Goal: Task Accomplishment & Management: Manage account settings

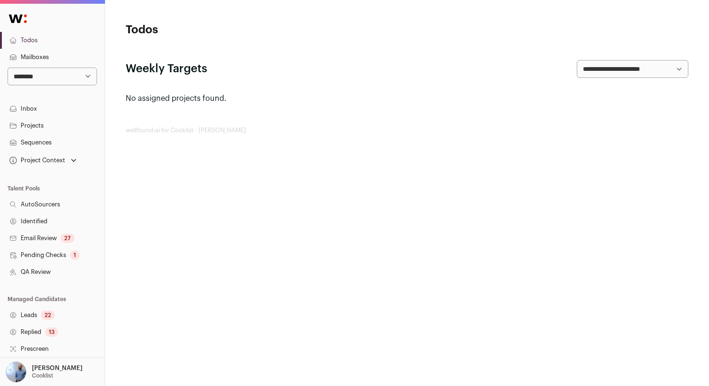
scroll to position [154, 0]
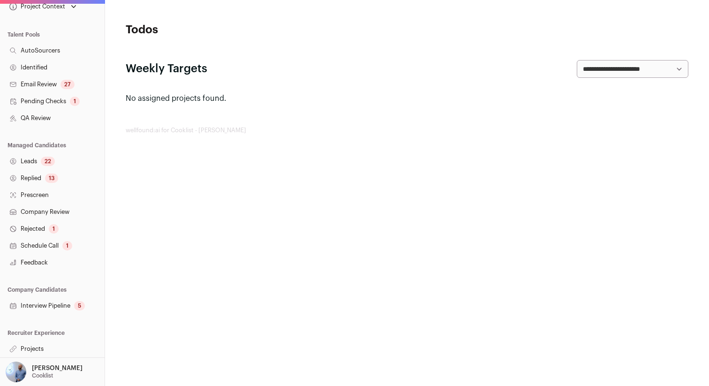
click at [31, 351] on link "Projects" at bounding box center [52, 348] width 105 height 17
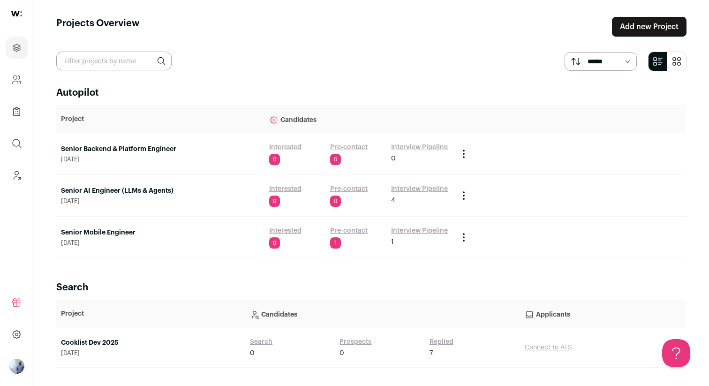
click at [358, 225] on td "Interested 0 Pre-contact 1 Interview Pipeline 1" at bounding box center [359, 238] width 189 height 42
click at [357, 229] on link "Pre-contact" at bounding box center [349, 230] width 38 height 9
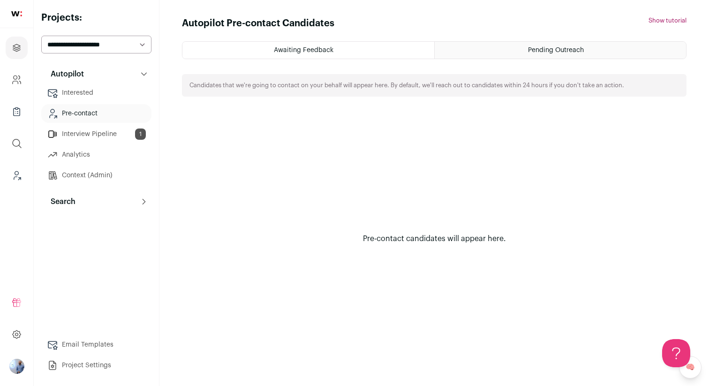
click at [96, 199] on button "Search" at bounding box center [96, 201] width 110 height 19
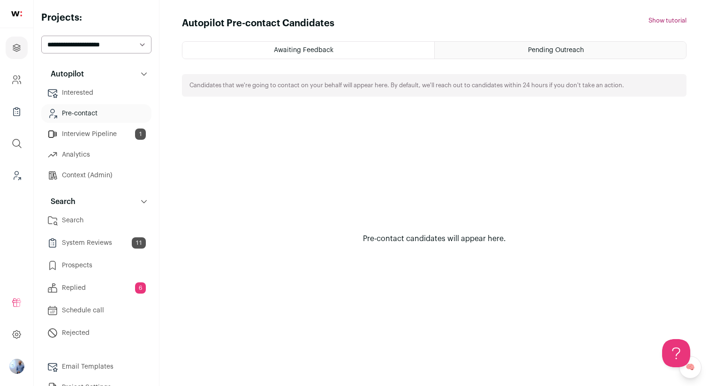
click at [103, 246] on link "System Reviews 11" at bounding box center [96, 243] width 110 height 19
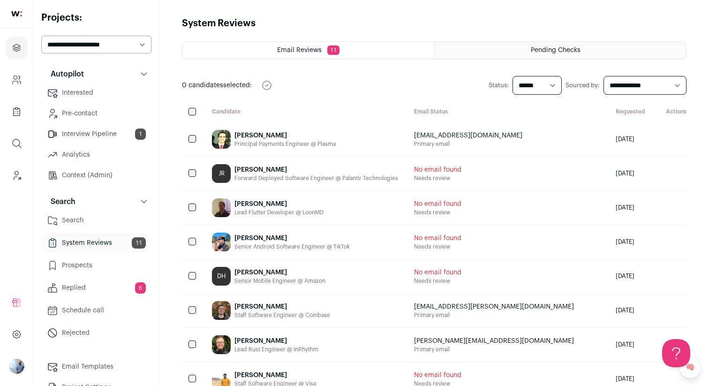
click at [106, 267] on link "Prospects" at bounding box center [96, 265] width 110 height 19
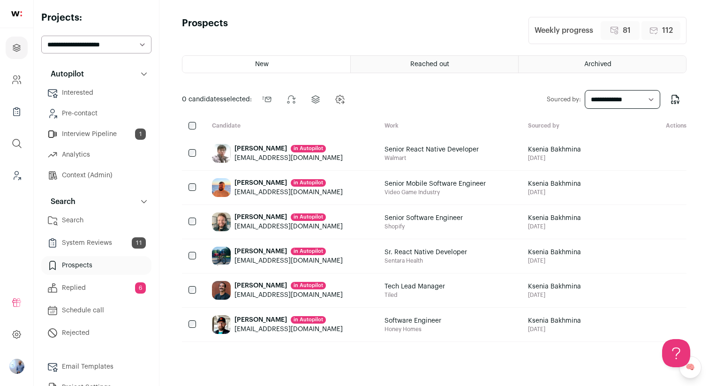
click at [239, 154] on div "josephkim0224@gmail.com" at bounding box center [288, 157] width 108 height 9
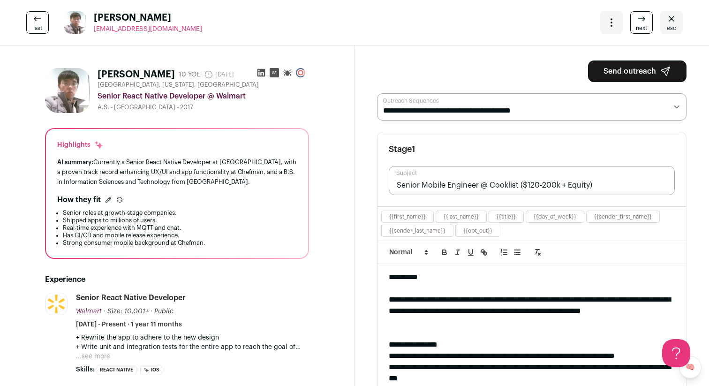
click at [610, 14] on div "Open dropdown" at bounding box center [611, 22] width 23 height 23
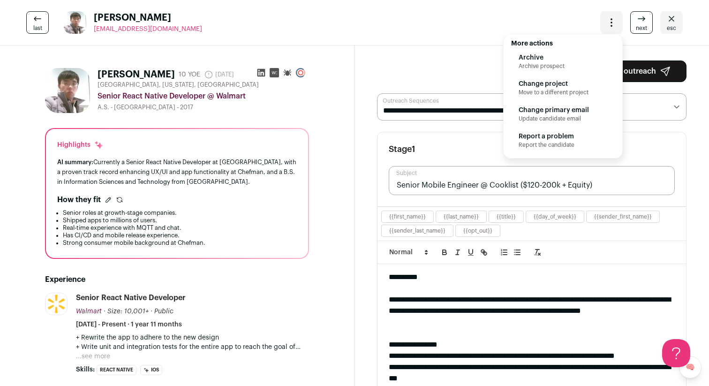
click at [546, 22] on div "last Joseph Kim josephkim0224@gmail.com More actions Archive Archive prospect C…" at bounding box center [354, 22] width 709 height 45
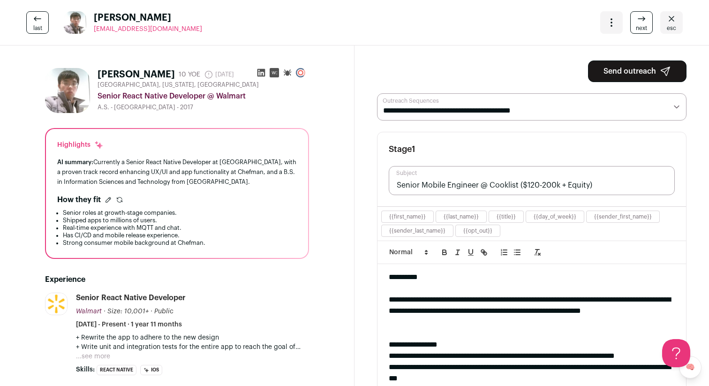
click at [668, 24] on icon "Close" at bounding box center [671, 18] width 11 height 11
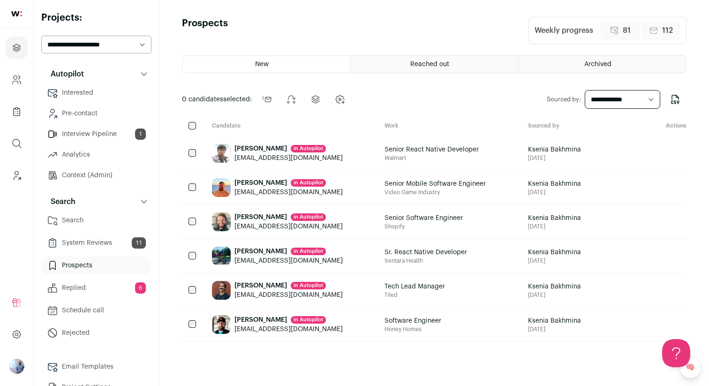
click at [94, 216] on link "Search" at bounding box center [96, 220] width 110 height 19
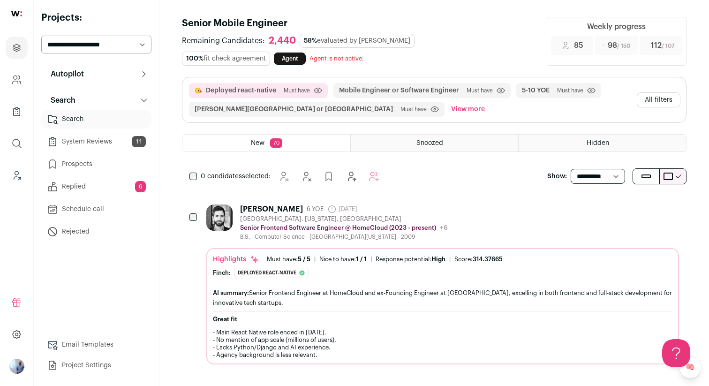
click at [650, 106] on button "All filters" at bounding box center [659, 99] width 44 height 15
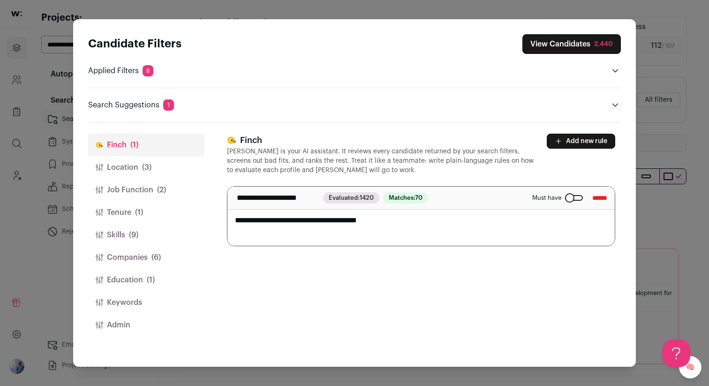
click at [663, 65] on div "Candidate Filters View Candidates 2,440 Applied Filters 8 Deployed react-native…" at bounding box center [354, 193] width 709 height 386
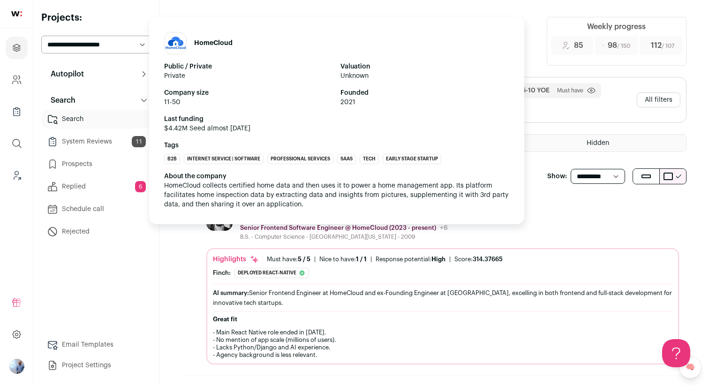
click at [396, 225] on p "Senior Frontend Software Engineer @ HomeCloud (2023 - present)" at bounding box center [338, 228] width 196 height 8
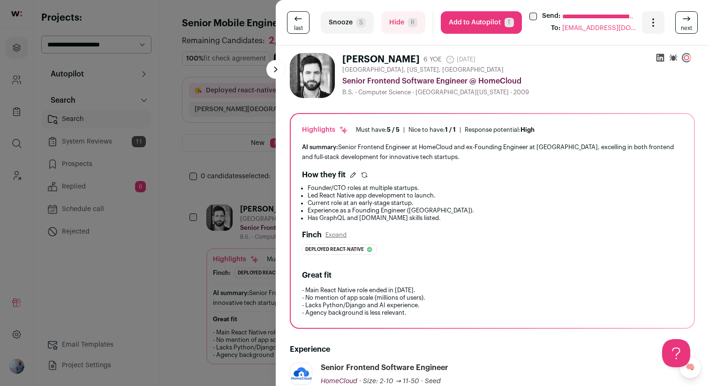
click at [655, 19] on icon "Open dropdown" at bounding box center [653, 22] width 11 height 11
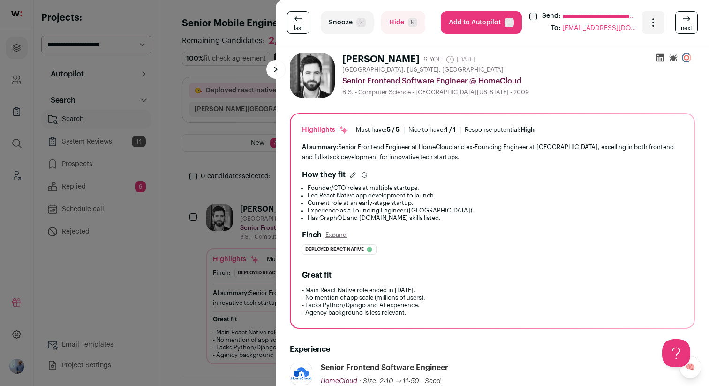
click at [248, 128] on div "**********" at bounding box center [354, 193] width 709 height 386
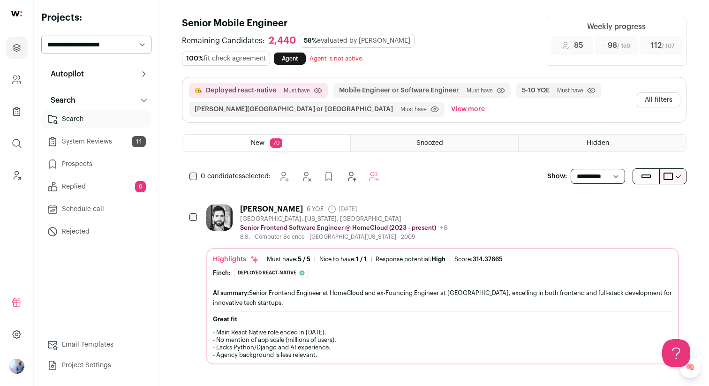
click at [20, 365] on img "Open dropdown" at bounding box center [16, 366] width 15 height 15
click at [53, 329] on span "Switch Accounts" at bounding box center [63, 325] width 63 height 9
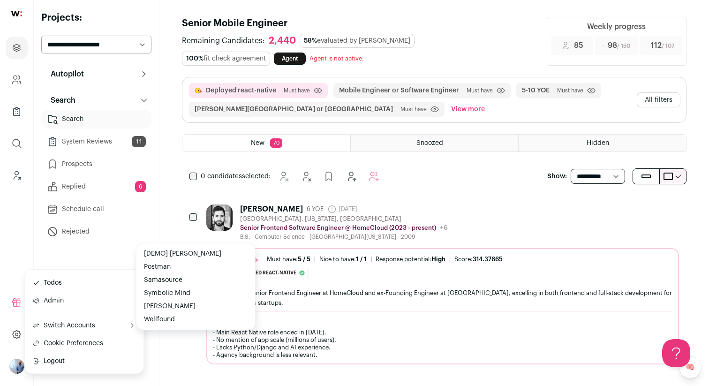
click at [167, 318] on button "Wellfound" at bounding box center [195, 319] width 111 height 13
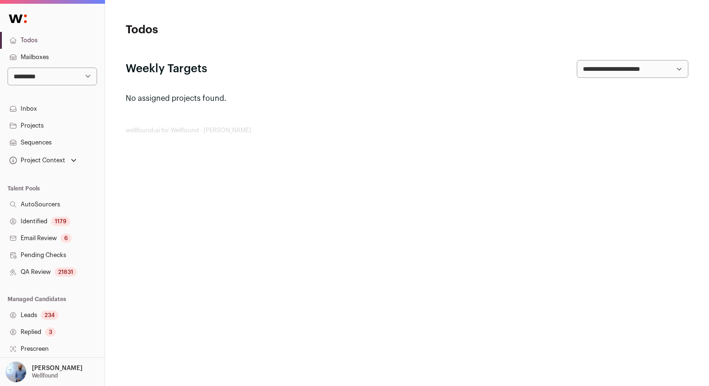
scroll to position [154, 0]
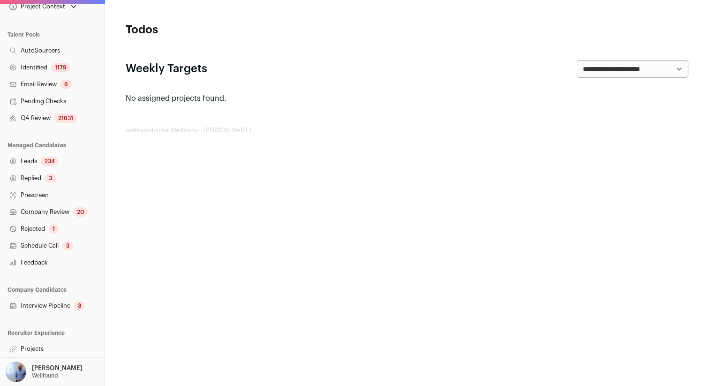
click at [37, 345] on link "Projects" at bounding box center [52, 348] width 105 height 17
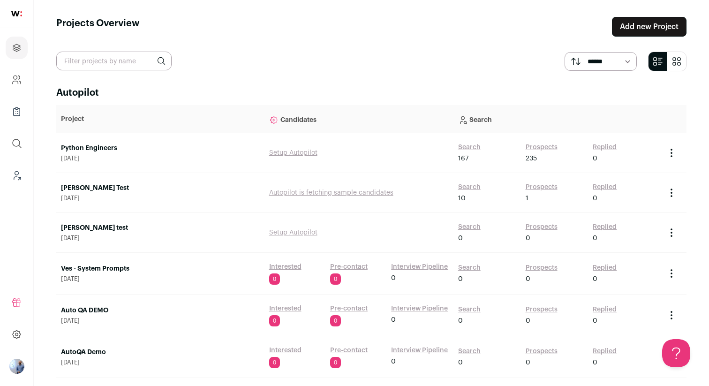
click at [470, 148] on link "Search" at bounding box center [469, 147] width 23 height 9
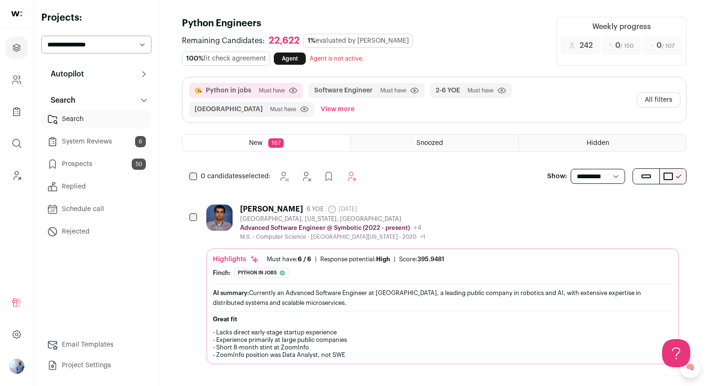
click at [115, 70] on button "Autopilot" at bounding box center [96, 74] width 110 height 19
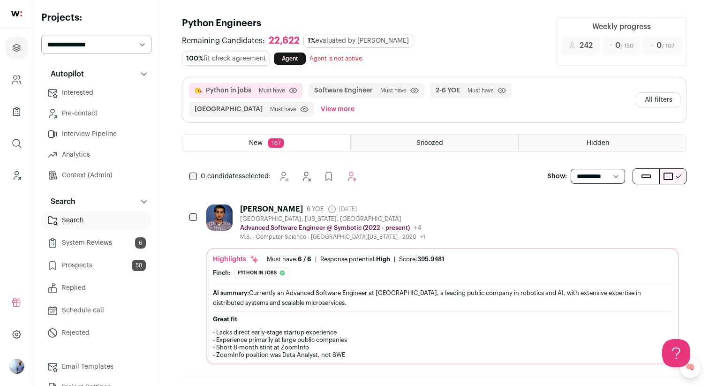
scroll to position [6, 0]
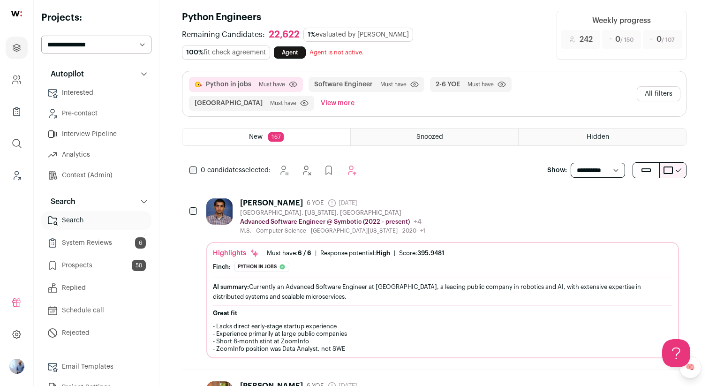
click at [484, 202] on div "Ram Gautam 6 YOE 11 days ago Admin only. The last time the profile was scraped.…" at bounding box center [442, 216] width 473 height 36
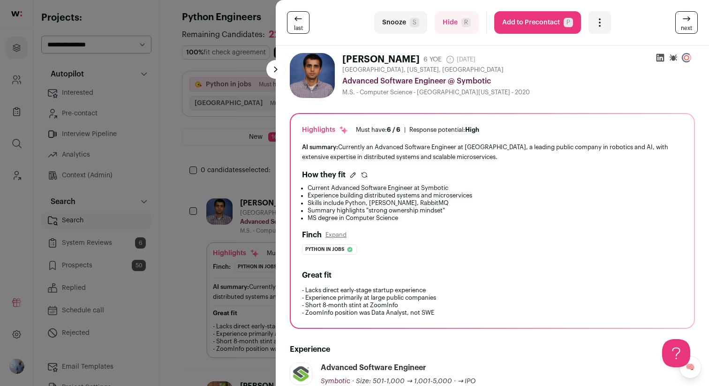
click at [537, 23] on button "Add to Precontact P" at bounding box center [537, 22] width 87 height 23
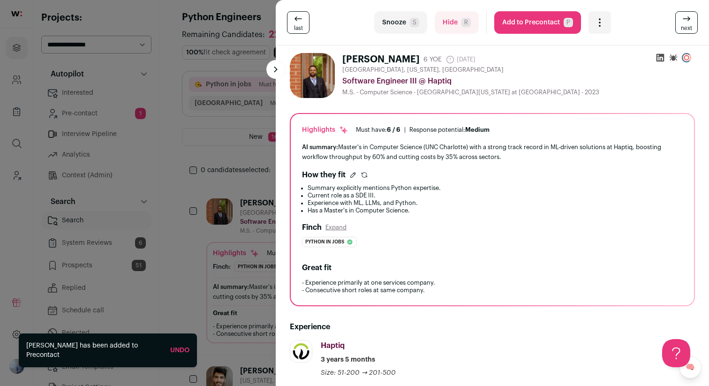
click at [185, 163] on div "last Snooze S Hide R Add to Precontact P More actions Report a Problem Report t…" at bounding box center [354, 193] width 709 height 386
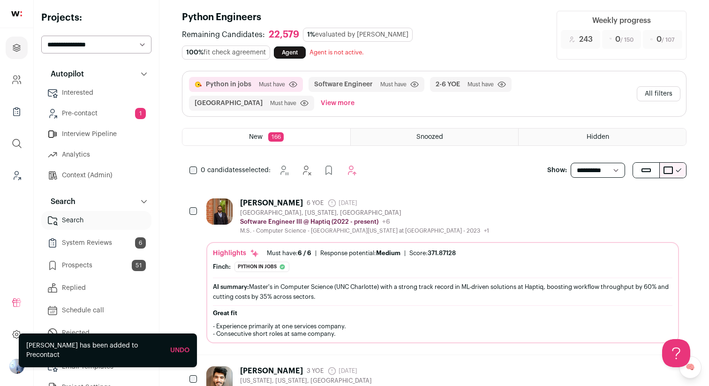
click at [130, 112] on link "Pre-contact 1" at bounding box center [96, 113] width 110 height 19
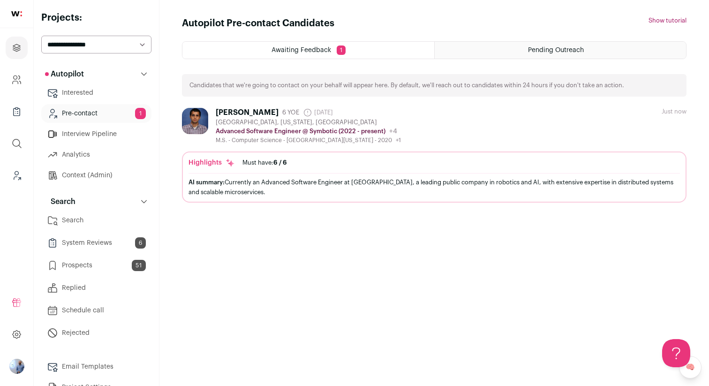
click at [105, 262] on link "Prospects 51" at bounding box center [96, 265] width 110 height 19
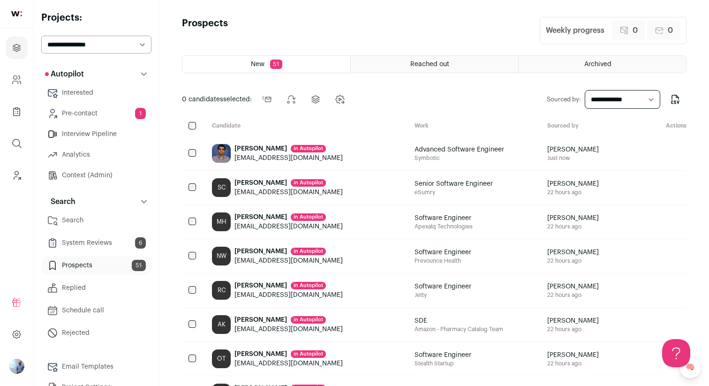
click at [109, 111] on link "Pre-contact 1" at bounding box center [96, 113] width 110 height 19
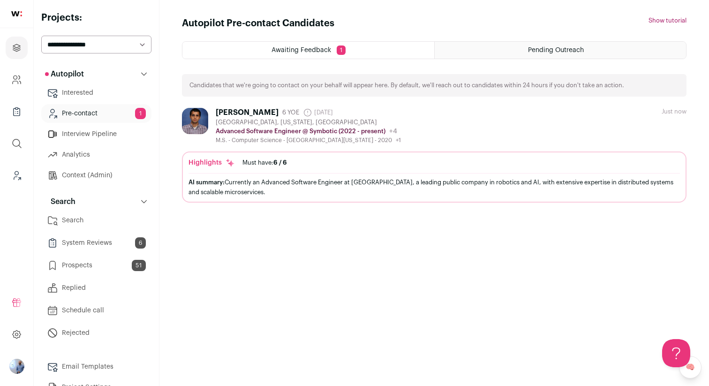
click at [98, 259] on link "Prospects 51" at bounding box center [96, 265] width 110 height 19
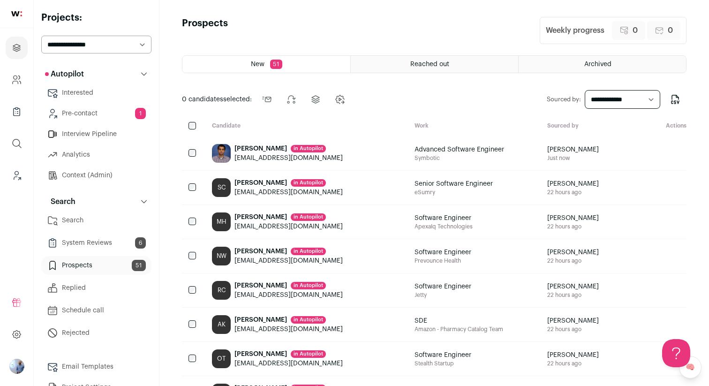
click at [87, 220] on link "Search" at bounding box center [96, 220] width 110 height 19
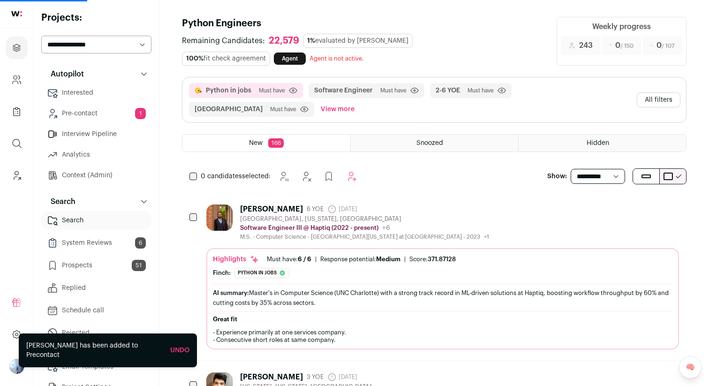
click at [468, 217] on div "Akshay Kamloo 6 YOE 24 days ago Admin only. The last time the profile was scrap…" at bounding box center [442, 222] width 473 height 36
click at [411, 224] on div "Software Engineer III @ Haptiq (2022 - present) Haptiq Public / Private Private…" at bounding box center [364, 227] width 249 height 9
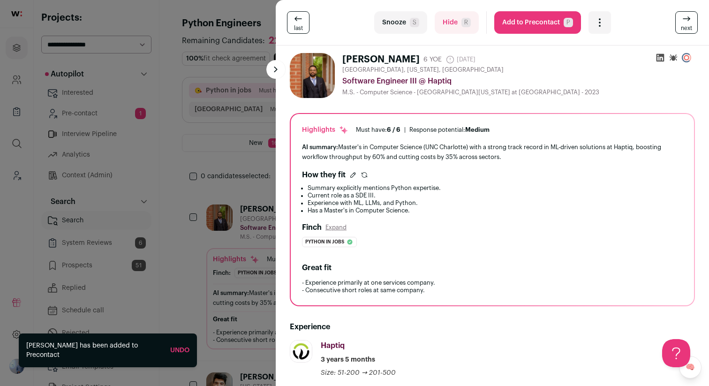
click at [516, 18] on button "Add to Precontact P" at bounding box center [537, 22] width 87 height 23
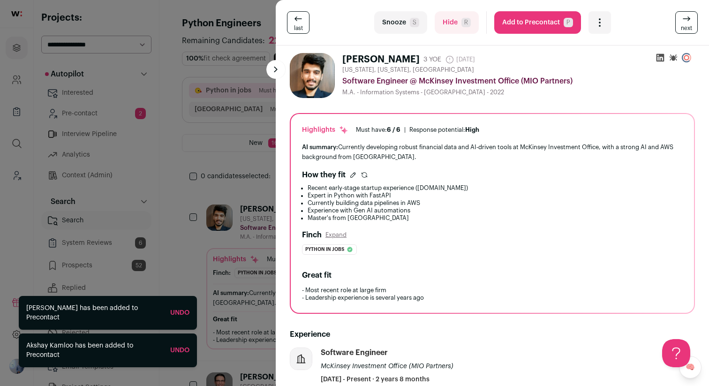
click at [180, 154] on div "last Snooze S Hide R Add to Precontact P More actions Report a Problem Report t…" at bounding box center [354, 193] width 709 height 386
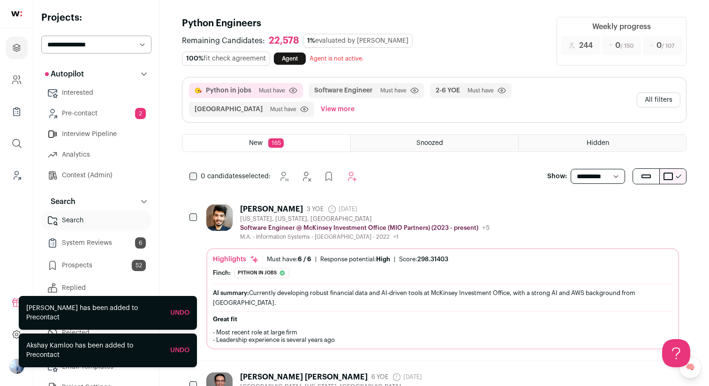
click at [133, 118] on link "Pre-contact 2" at bounding box center [96, 113] width 110 height 19
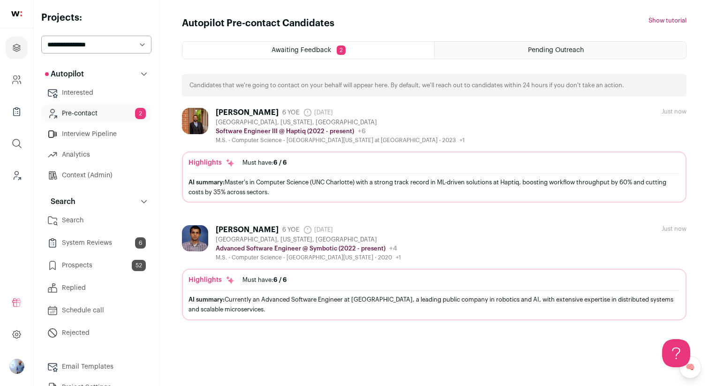
click at [97, 258] on link "Prospects 52" at bounding box center [96, 265] width 110 height 19
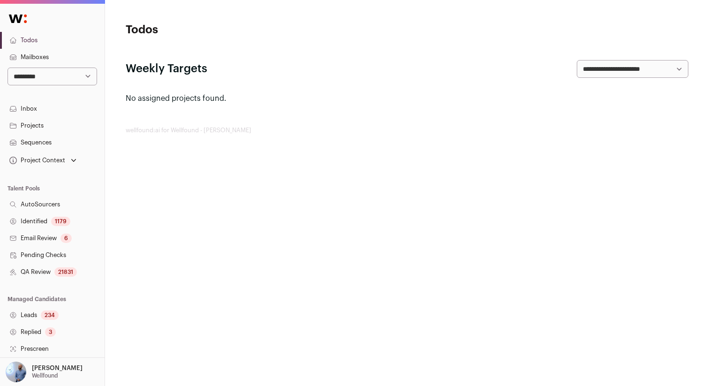
click at [44, 123] on link "Projects" at bounding box center [52, 125] width 105 height 17
click at [74, 74] on select "**********" at bounding box center [53, 77] width 90 height 18
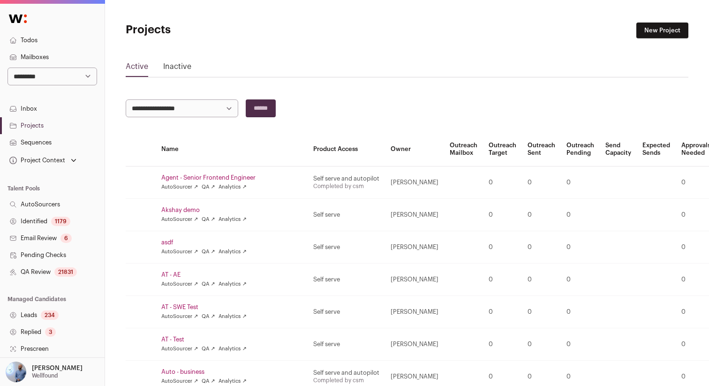
scroll to position [154, 0]
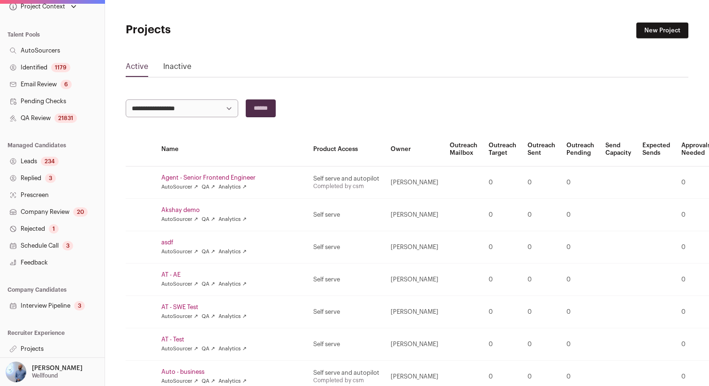
click at [24, 349] on link "Projects" at bounding box center [52, 348] width 105 height 17
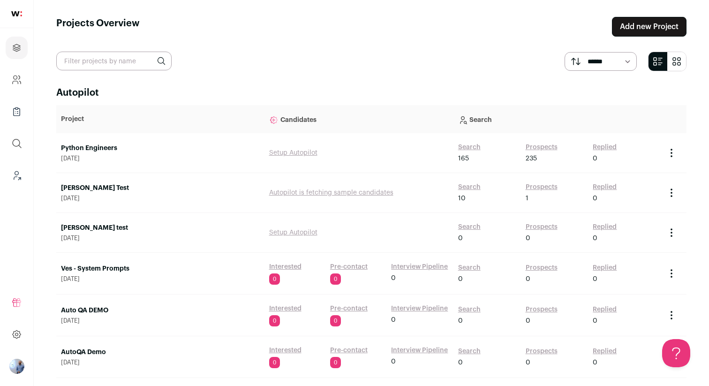
click at [79, 145] on link "Python Engineers" at bounding box center [160, 148] width 199 height 9
click at [104, 143] on td "Python Engineers September 10, 2025" at bounding box center [160, 153] width 208 height 40
click at [104, 147] on link "Python Engineers" at bounding box center [160, 148] width 199 height 9
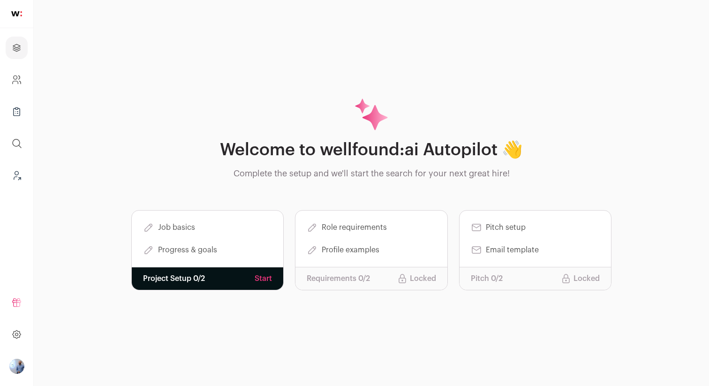
click at [23, 24] on link at bounding box center [16, 14] width 33 height 28
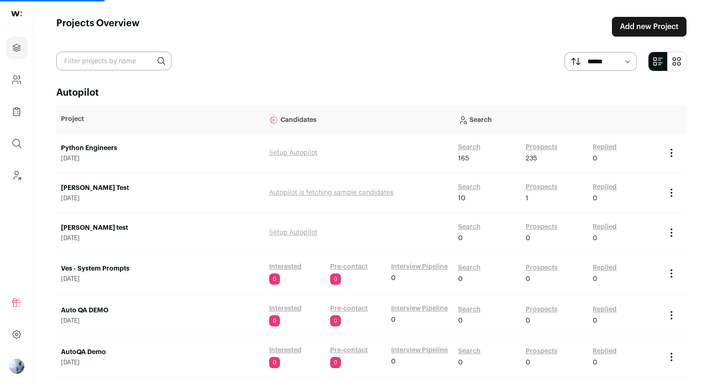
click at [472, 145] on link "Search" at bounding box center [469, 147] width 23 height 9
click at [467, 144] on link "Search" at bounding box center [469, 147] width 23 height 9
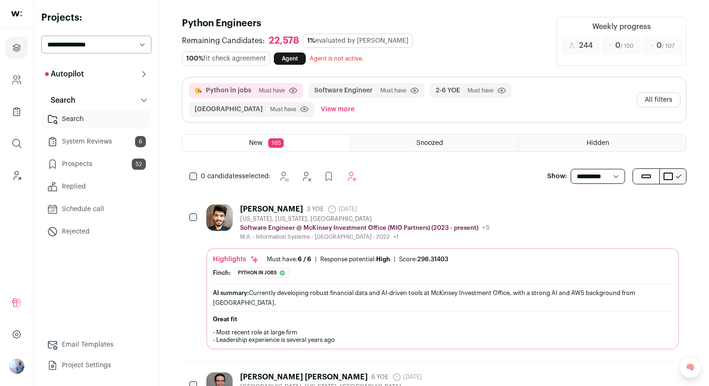
click at [128, 73] on button "Autopilot" at bounding box center [96, 74] width 110 height 19
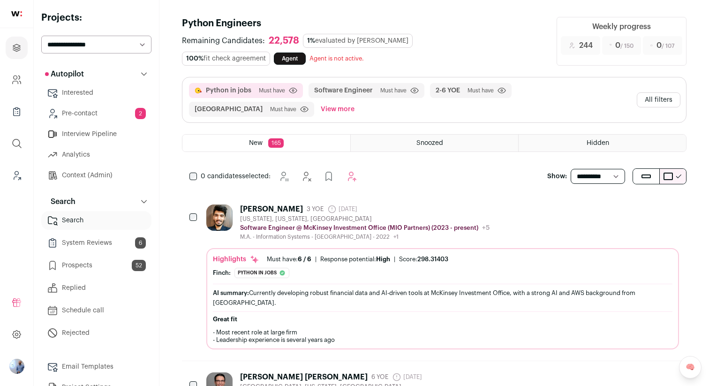
click at [431, 204] on div "Atharva Khisti 3 YOE 19 days ago Admin only. The last time the profile was scra…" at bounding box center [365, 208] width 250 height 9
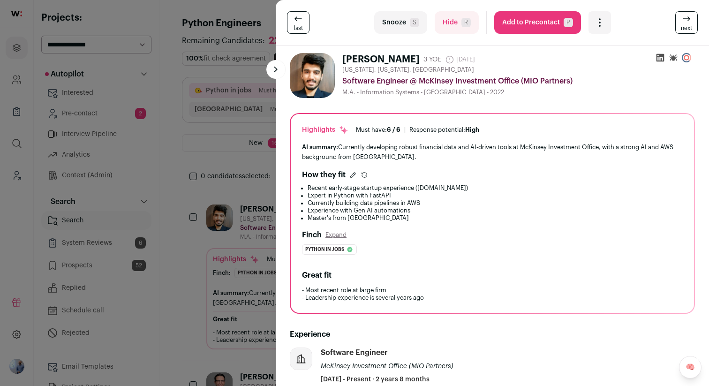
click at [517, 21] on button "Add to Precontact P" at bounding box center [537, 22] width 87 height 23
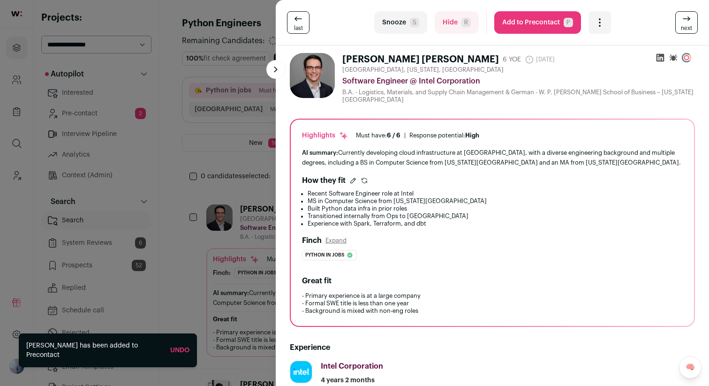
click at [179, 122] on div "last Snooze S Hide R Add to Precontact P More actions Report a Problem Report t…" at bounding box center [354, 193] width 709 height 386
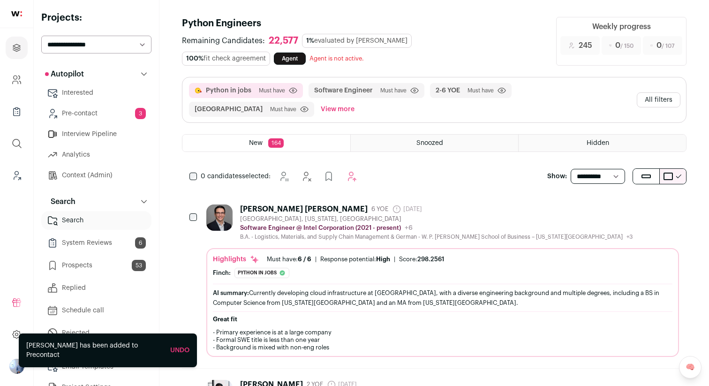
click at [120, 118] on link "Pre-contact 3" at bounding box center [96, 113] width 110 height 19
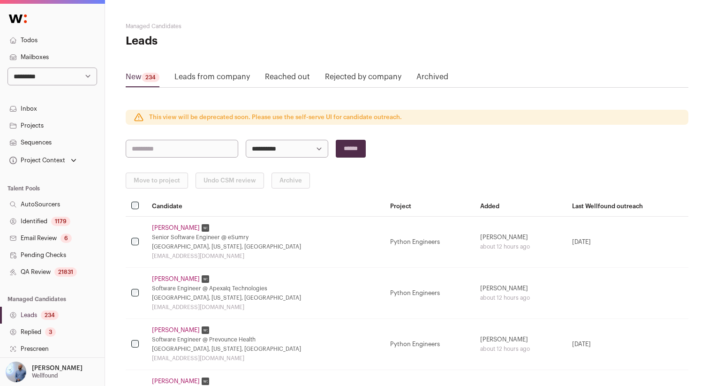
scroll to position [154, 0]
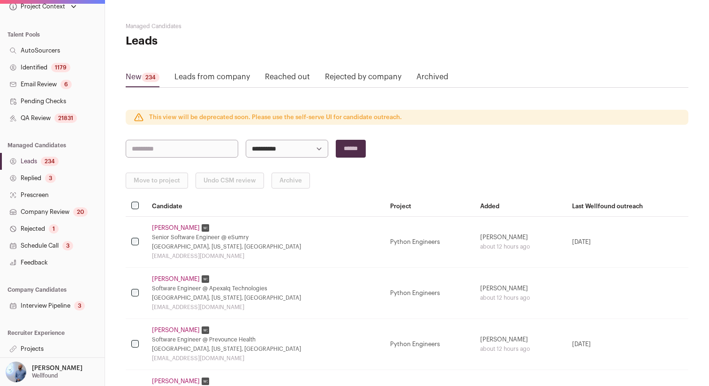
click at [24, 348] on link "Projects" at bounding box center [52, 348] width 105 height 17
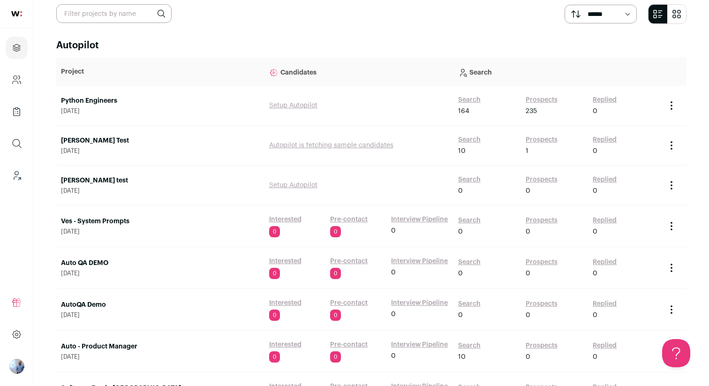
scroll to position [95, 0]
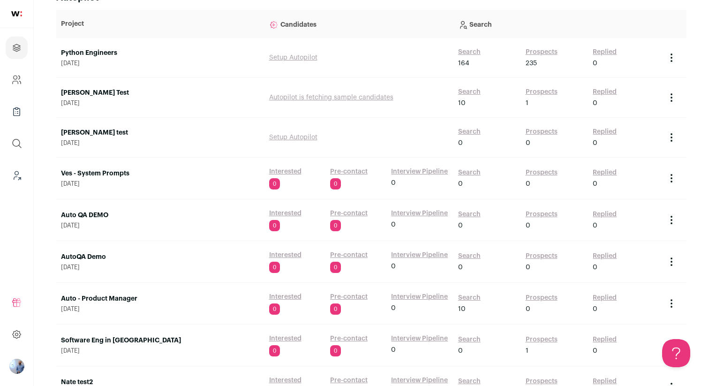
click at [471, 174] on link "Search" at bounding box center [469, 172] width 23 height 9
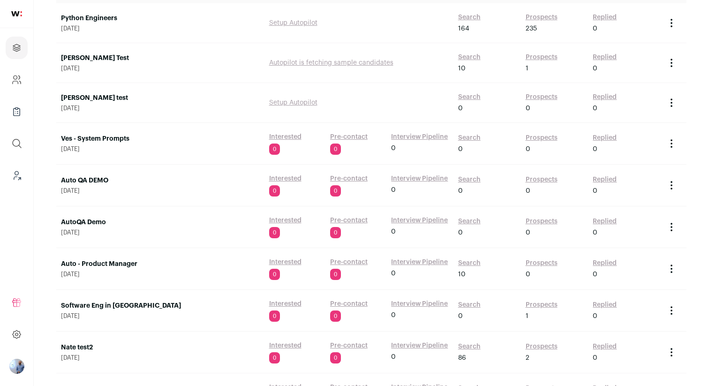
scroll to position [144, 0]
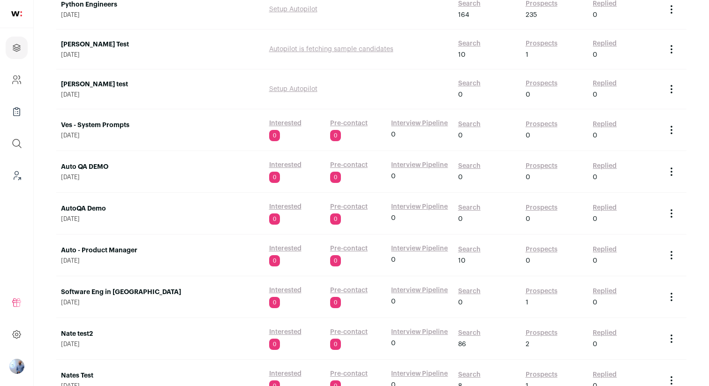
click at [465, 249] on link "Search" at bounding box center [469, 249] width 23 height 9
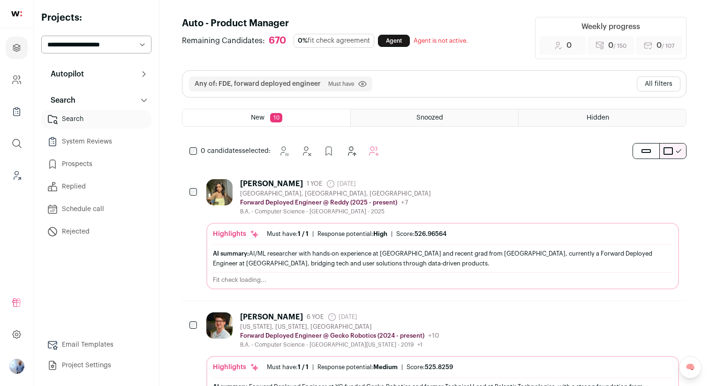
click at [459, 199] on div "Rishita Meharishi 1 YOE 5 months ago Admin only. The last time the profile was …" at bounding box center [442, 197] width 473 height 36
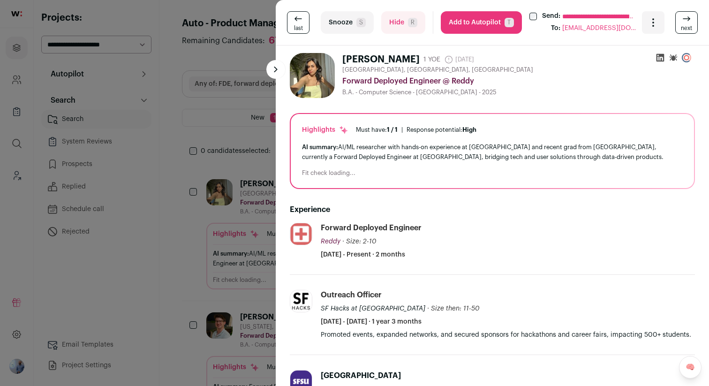
click at [656, 33] on div "Open dropdown" at bounding box center [653, 22] width 23 height 23
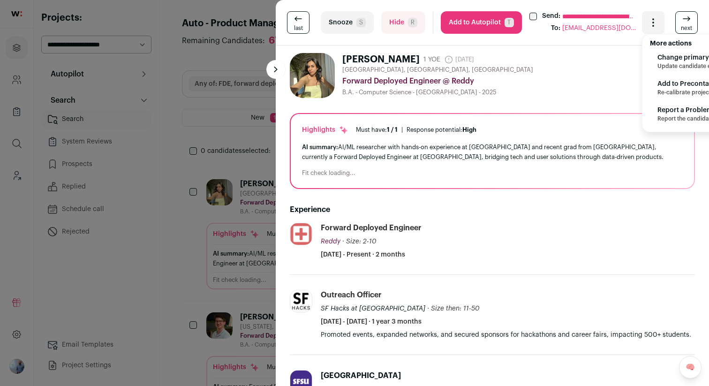
click at [665, 90] on span "Re-calibrate project" at bounding box center [687, 93] width 58 height 8
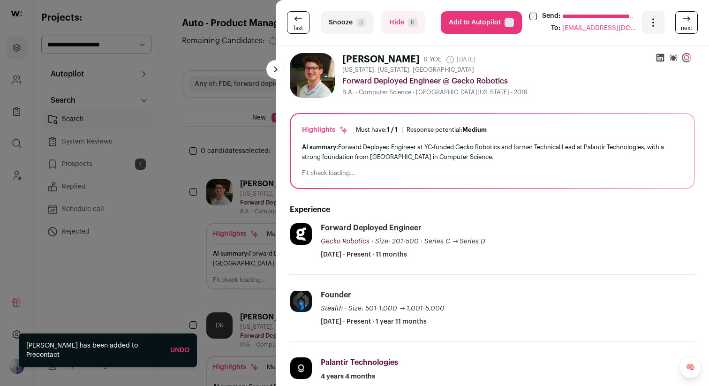
click at [159, 94] on div "**********" at bounding box center [354, 193] width 709 height 386
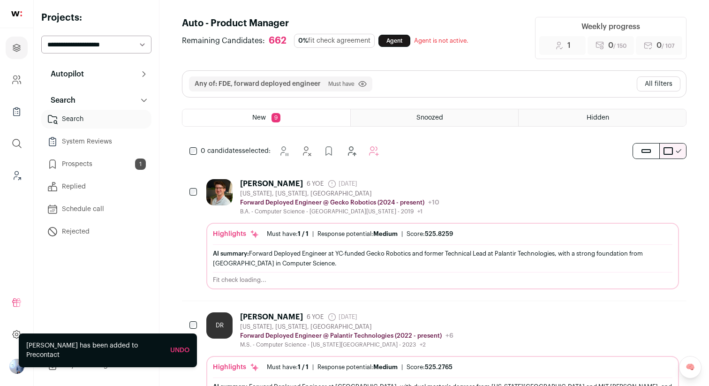
click at [124, 75] on button "Autopilot" at bounding box center [96, 74] width 110 height 19
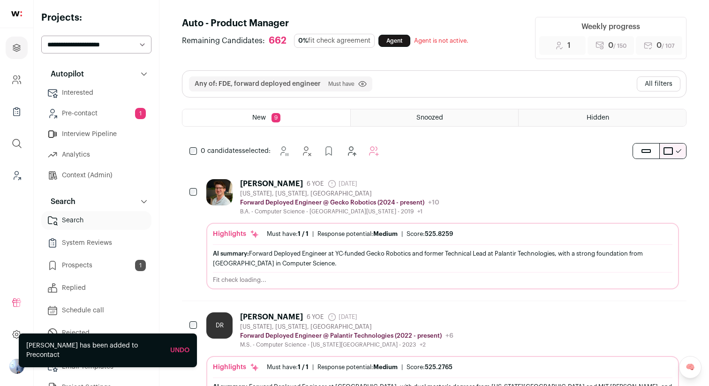
click at [125, 115] on link "Pre-contact 1" at bounding box center [96, 113] width 110 height 19
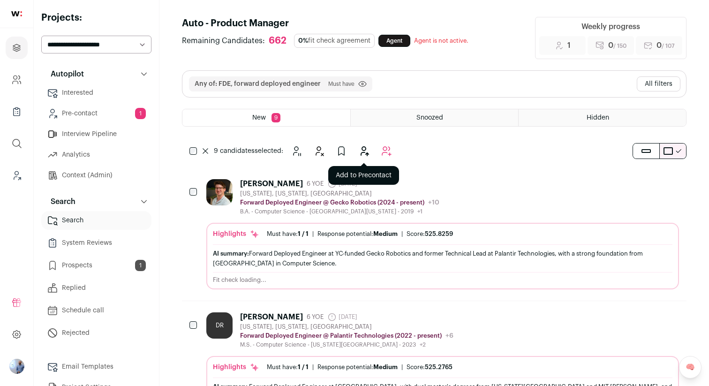
click at [360, 148] on icon "Add to Precontact" at bounding box center [363, 150] width 11 height 11
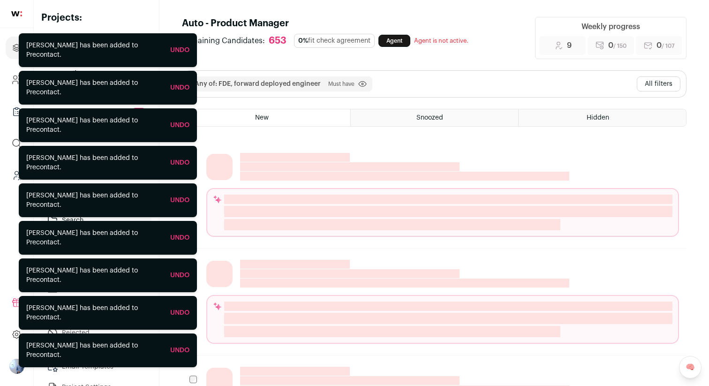
click at [174, 31] on main "Auto - Product Manager Remaining Candidates: 653 0% fit check agreement Agent A…" at bounding box center [434, 346] width 550 height 693
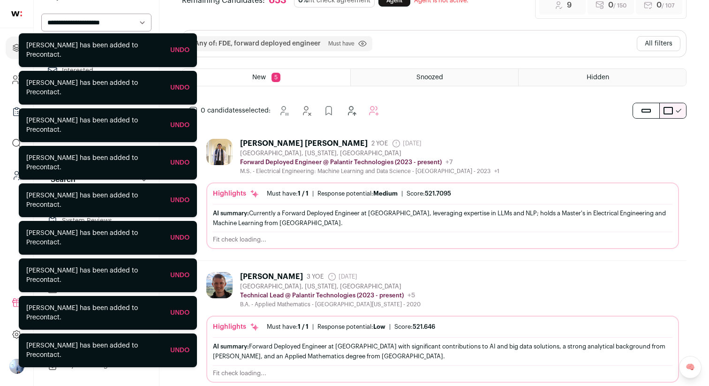
scroll to position [41, 0]
click at [96, 67] on link "Interested" at bounding box center [96, 70] width 110 height 19
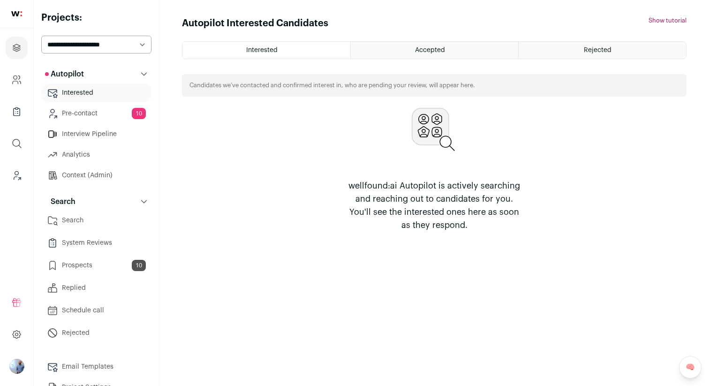
click at [98, 115] on link "Pre-contact 10" at bounding box center [96, 113] width 110 height 19
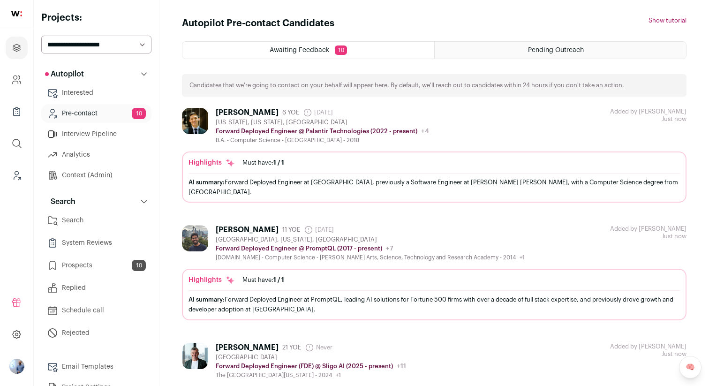
click at [562, 53] on span "Pending Outreach" at bounding box center [556, 50] width 56 height 7
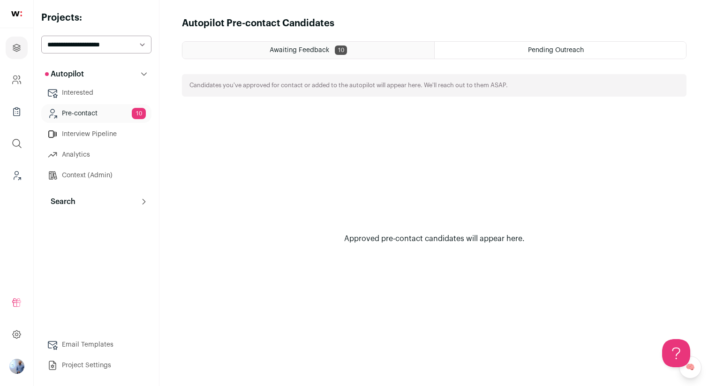
click at [76, 195] on button "Search" at bounding box center [96, 201] width 110 height 19
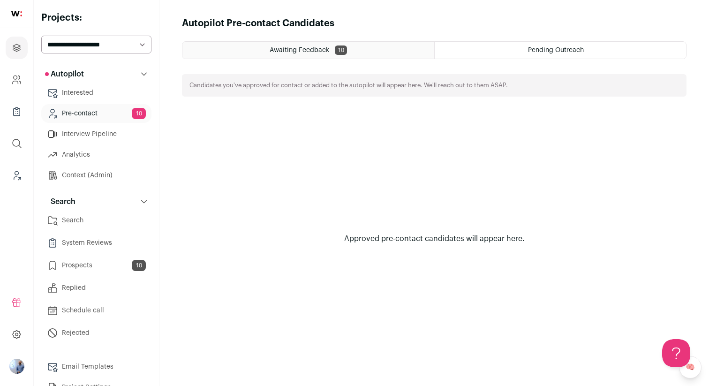
click at [77, 264] on link "Prospects 10" at bounding box center [96, 265] width 110 height 19
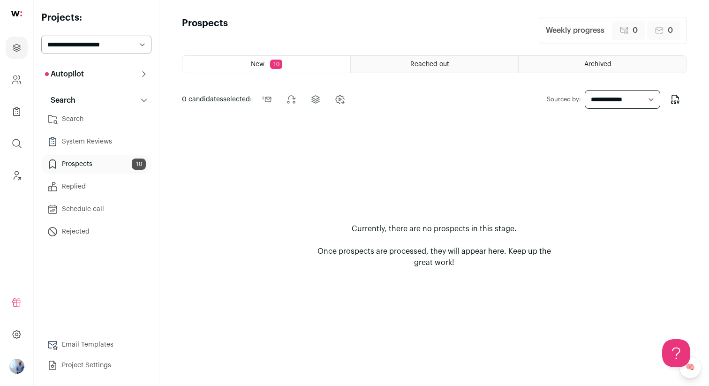
click at [91, 71] on button "Autopilot" at bounding box center [96, 74] width 110 height 19
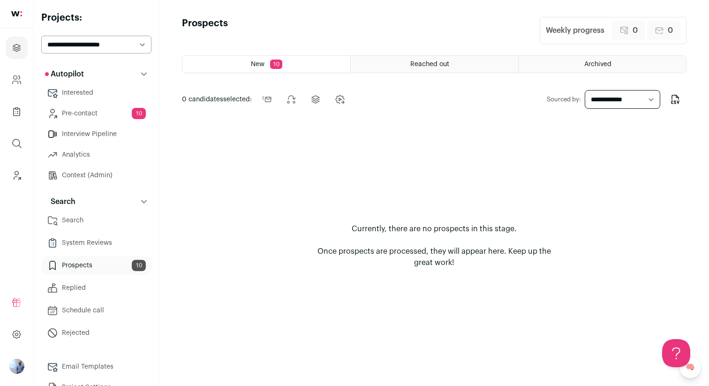
click at [316, 240] on div "Currently, there are no prospects in this stage. Once prospects are processed, …" at bounding box center [434, 245] width 505 height 247
click at [7, 10] on link at bounding box center [16, 14] width 33 height 28
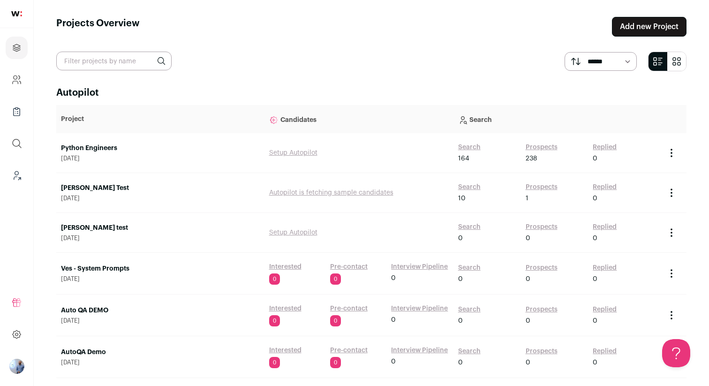
click at [474, 147] on link "Search" at bounding box center [469, 147] width 23 height 9
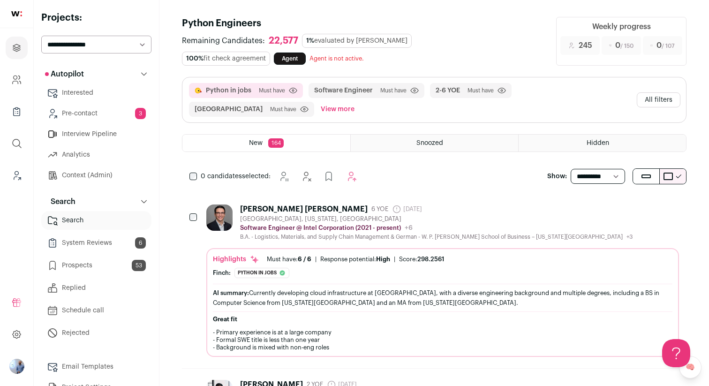
click at [444, 238] on div "B.A. - Logistics, Materials, and Supply Chain Management & German - W. P. Carey…" at bounding box center [436, 237] width 393 height 8
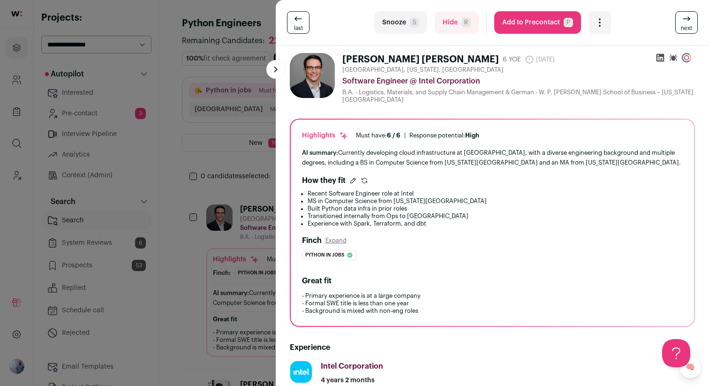
click at [601, 18] on icon "Open dropdown" at bounding box center [599, 22] width 11 height 11
click at [221, 237] on div "last Snooze S Hide R Add to Precontact P More actions Report a Problem Report t…" at bounding box center [354, 193] width 709 height 386
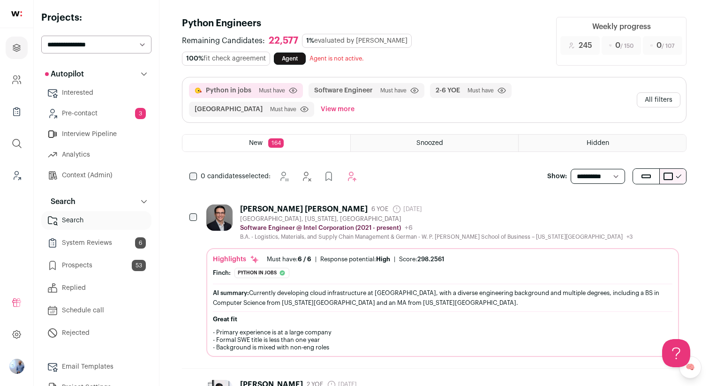
click at [559, 230] on div "Software Engineer @ Intel Corporation (2021 - present) Intel Corporation Public…" at bounding box center [436, 227] width 393 height 9
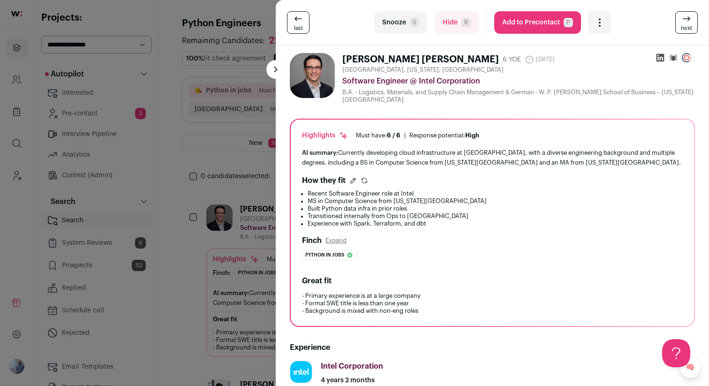
click at [596, 17] on icon "Open dropdown" at bounding box center [599, 22] width 11 height 11
click at [518, 14] on button "Add to Precontact P" at bounding box center [537, 22] width 87 height 23
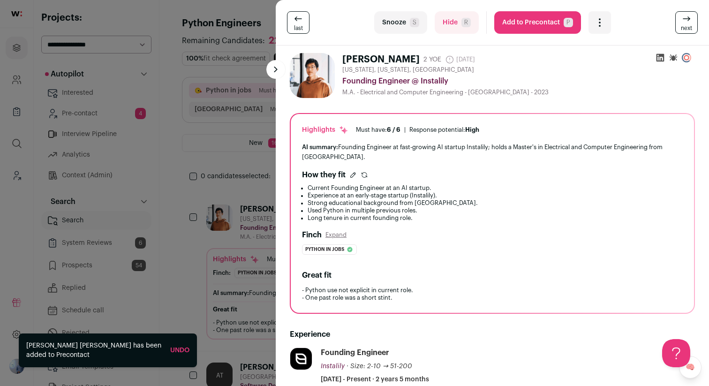
click at [537, 27] on button "Add to Precontact P" at bounding box center [537, 22] width 87 height 23
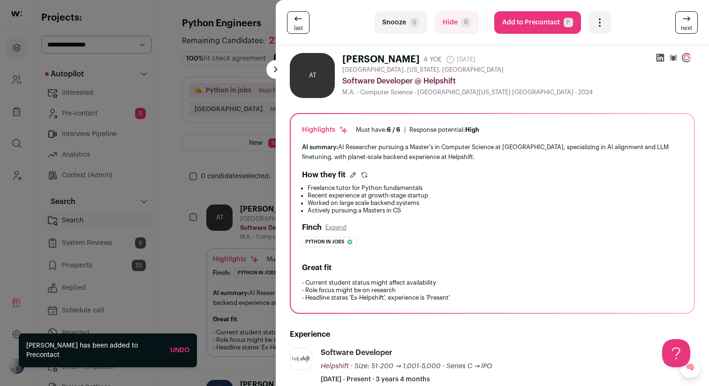
click at [198, 216] on div "last Snooze S Hide R Add to Precontact P More actions Report a Problem Report t…" at bounding box center [354, 193] width 709 height 386
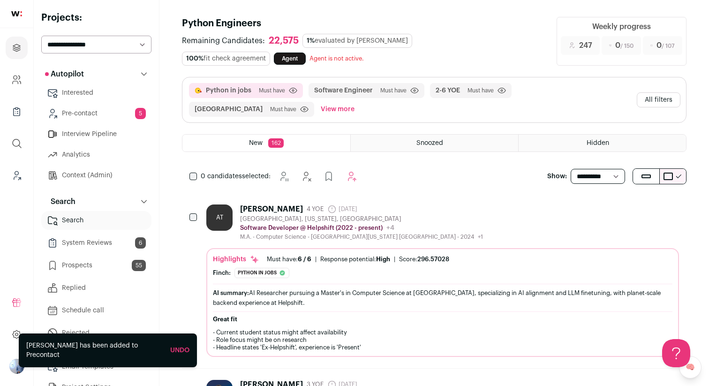
click at [120, 261] on link "Prospects 55" at bounding box center [96, 265] width 110 height 19
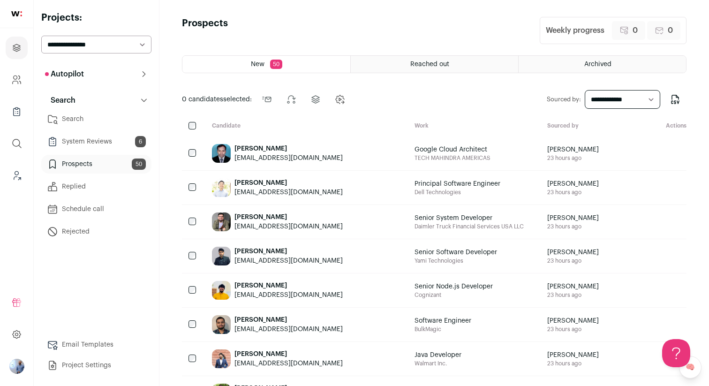
click at [108, 87] on div "Autopilot Autopilot Interested Pre-contact 5 Interview Pipeline Analytics Conte…" at bounding box center [96, 153] width 110 height 176
click at [113, 80] on button "Autopilot" at bounding box center [96, 74] width 110 height 19
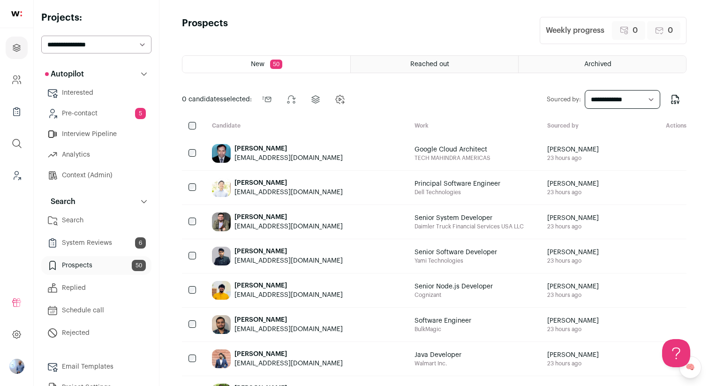
click at [141, 111] on span "5" at bounding box center [140, 113] width 11 height 11
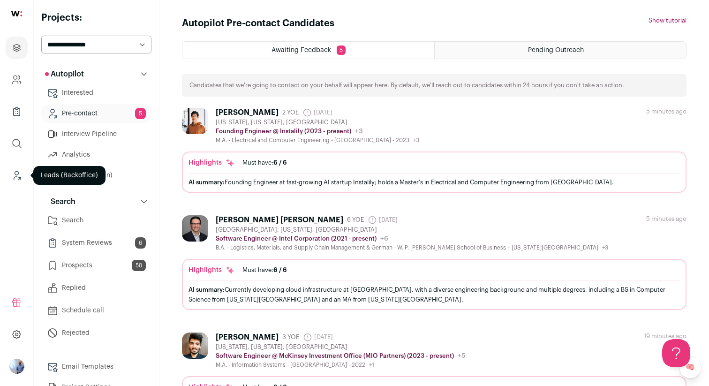
click at [10, 176] on link "Leads (Backoffice)" at bounding box center [17, 175] width 22 height 23
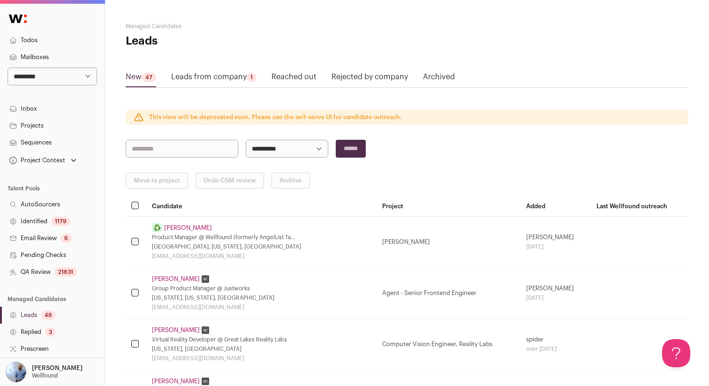
click at [69, 83] on select "**********" at bounding box center [53, 77] width 90 height 18
select select "*****"
click at [8, 68] on select "**********" at bounding box center [53, 77] width 90 height 18
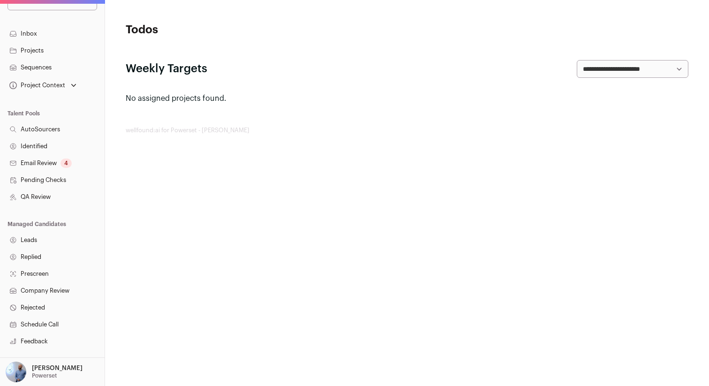
scroll to position [154, 0]
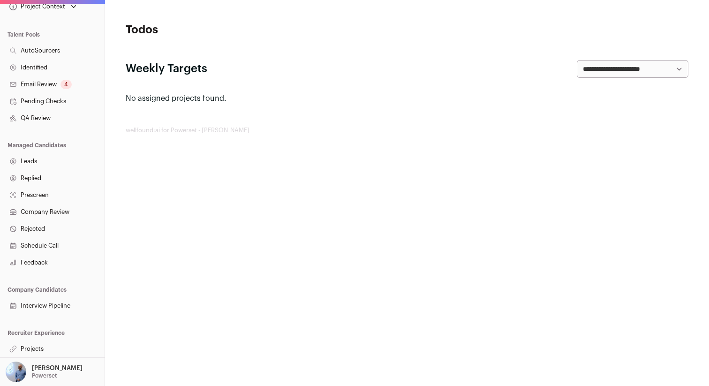
click at [28, 354] on link "Projects" at bounding box center [52, 348] width 105 height 17
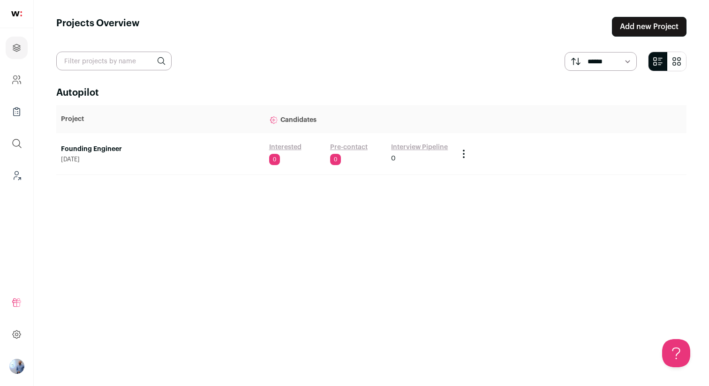
click at [113, 150] on link "Founding Engineer" at bounding box center [160, 148] width 199 height 9
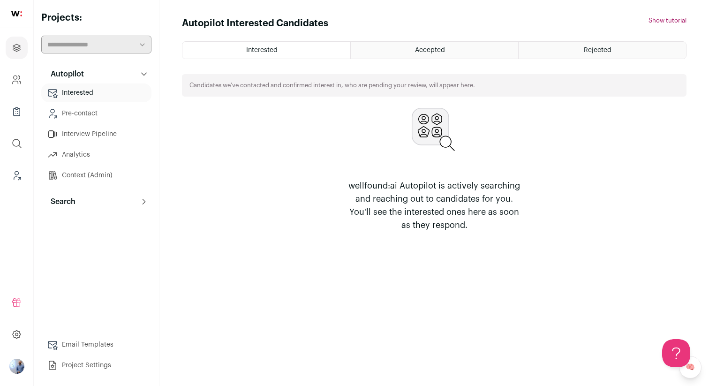
click at [111, 109] on link "Pre-contact" at bounding box center [96, 113] width 110 height 19
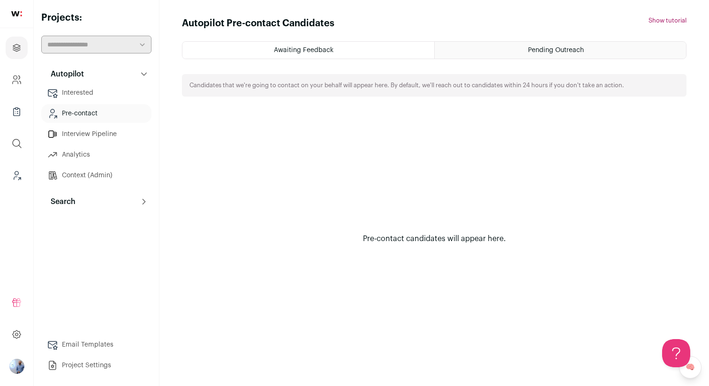
click at [498, 43] on html "Projects Company and ATS Settings Company Lists (Experimental) Global Search Le…" at bounding box center [354, 193] width 709 height 386
click at [498, 44] on div "Pending Outreach" at bounding box center [560, 50] width 251 height 17
click at [98, 199] on button "Search" at bounding box center [96, 201] width 110 height 19
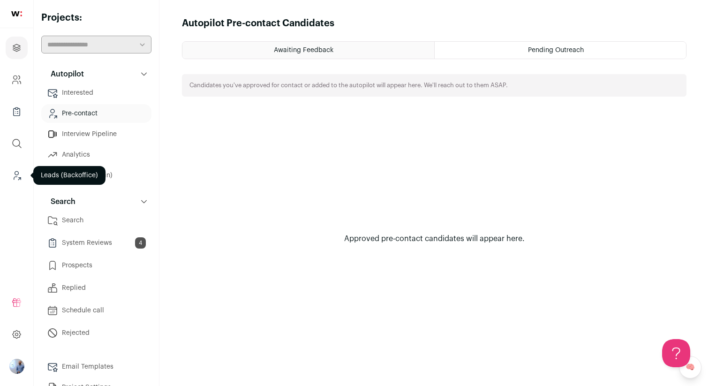
click at [21, 183] on link "Leads (Backoffice)" at bounding box center [17, 175] width 22 height 23
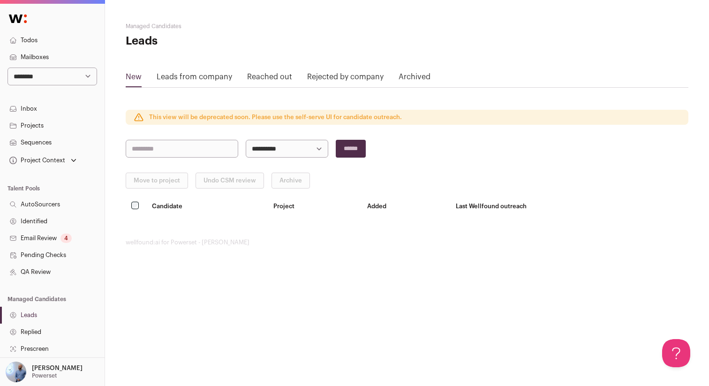
click at [63, 82] on select "**********" at bounding box center [53, 77] width 90 height 18
select select "*****"
click at [8, 68] on select "**********" at bounding box center [53, 77] width 90 height 18
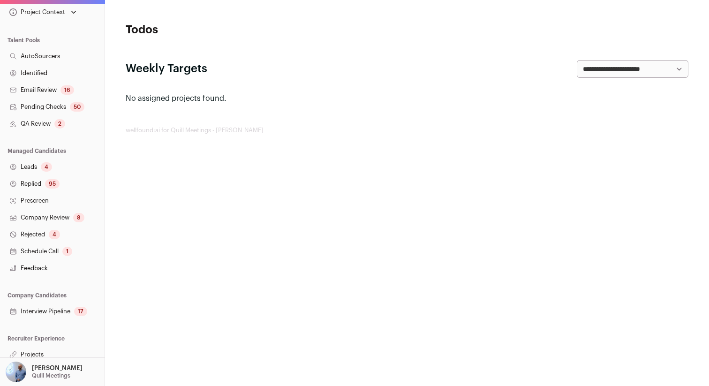
scroll to position [154, 0]
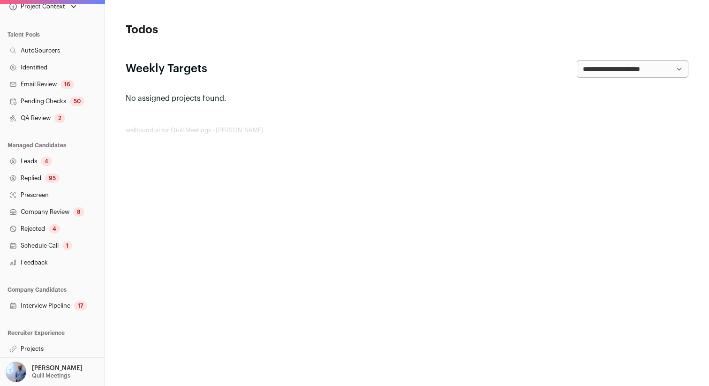
click at [40, 345] on link "Projects" at bounding box center [52, 348] width 105 height 17
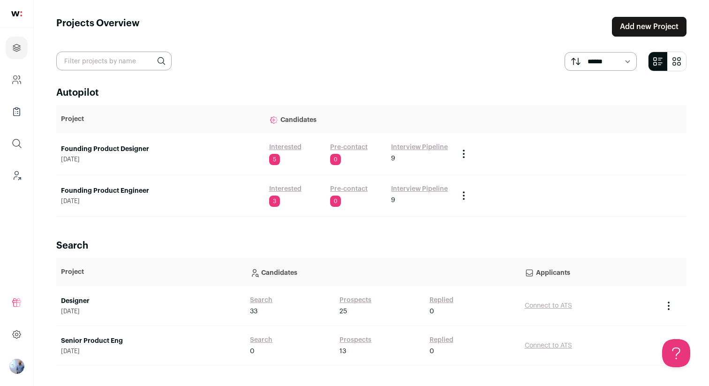
click at [348, 147] on link "Pre-contact" at bounding box center [349, 147] width 38 height 9
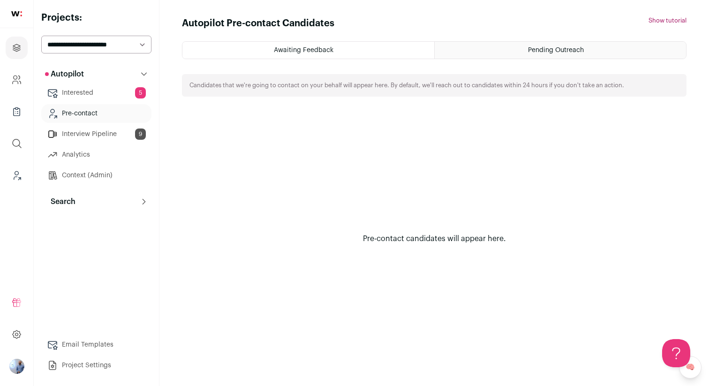
click at [464, 46] on div "Pending Outreach" at bounding box center [560, 50] width 251 height 17
click at [115, 48] on select "**********" at bounding box center [96, 45] width 110 height 18
select select "*****"
click at [41, 36] on select "**********" at bounding box center [96, 45] width 110 height 18
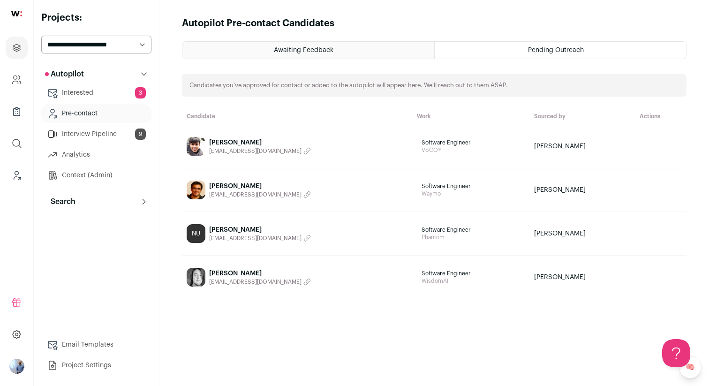
click at [344, 141] on link "[PERSON_NAME] [EMAIL_ADDRESS][DOMAIN_NAME]" at bounding box center [297, 146] width 221 height 19
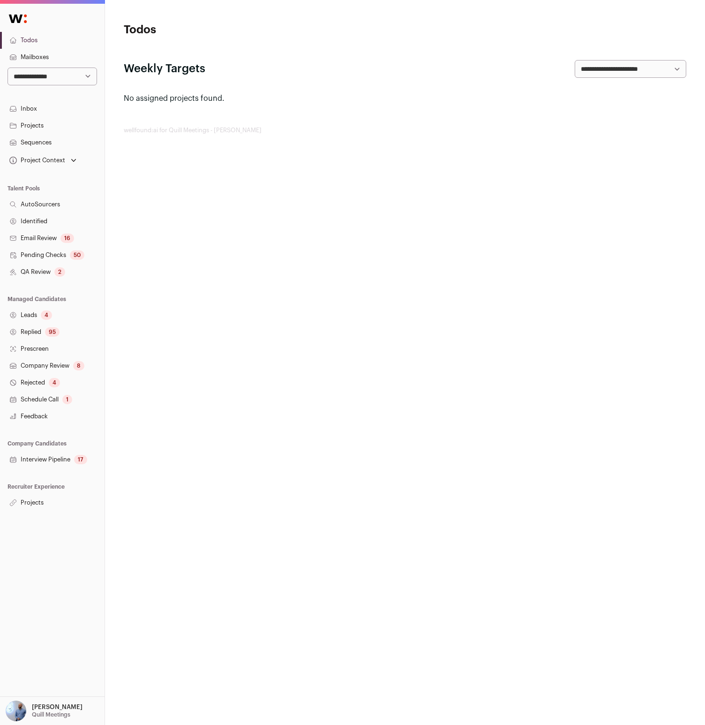
click at [41, 146] on link "Sequences" at bounding box center [52, 142] width 105 height 17
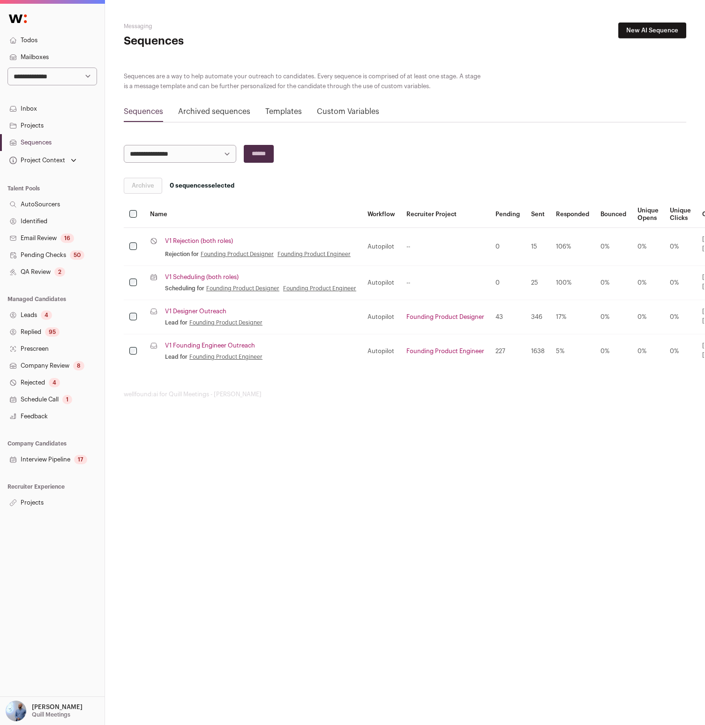
click at [41, 319] on link "Leads 4" at bounding box center [52, 315] width 105 height 17
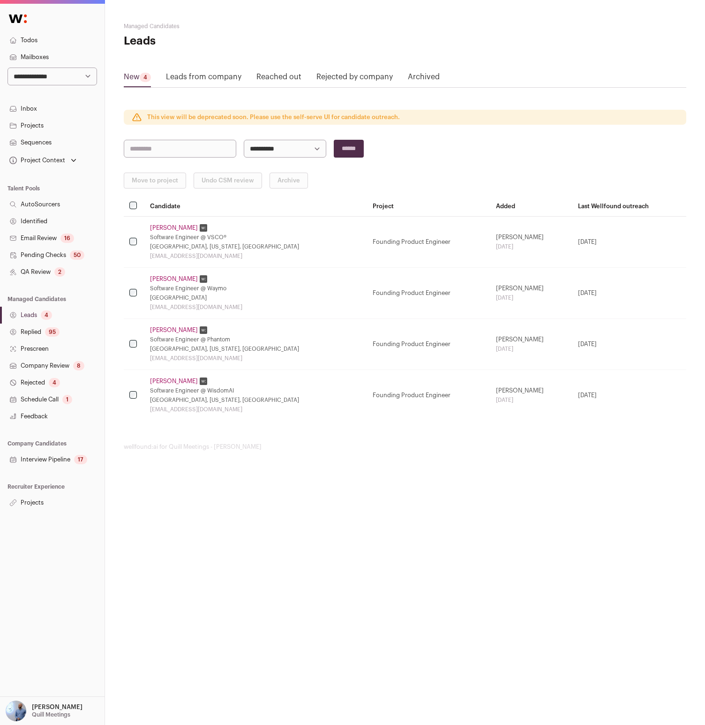
click at [28, 521] on div "**********" at bounding box center [52, 350] width 105 height 693
click at [42, 505] on link "Projects" at bounding box center [52, 502] width 105 height 17
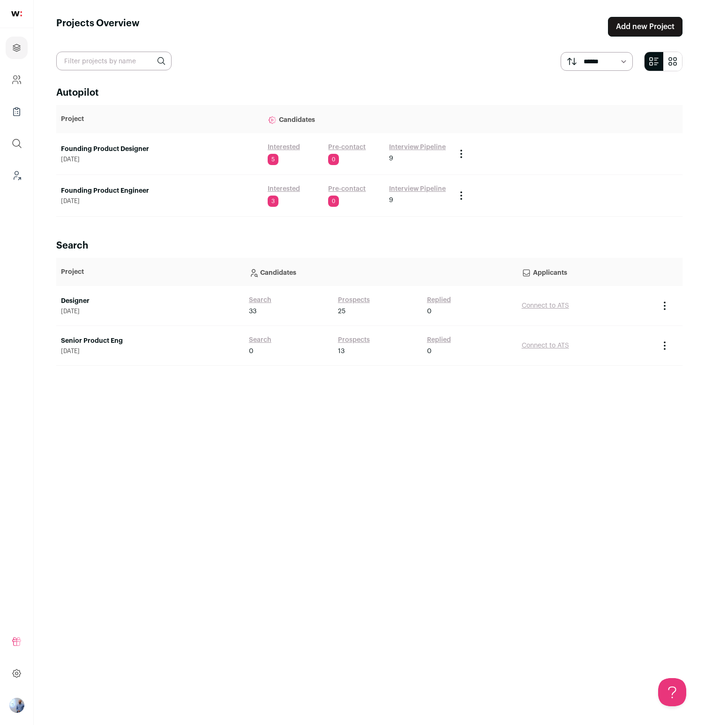
click at [343, 189] on link "Pre-contact" at bounding box center [347, 188] width 38 height 9
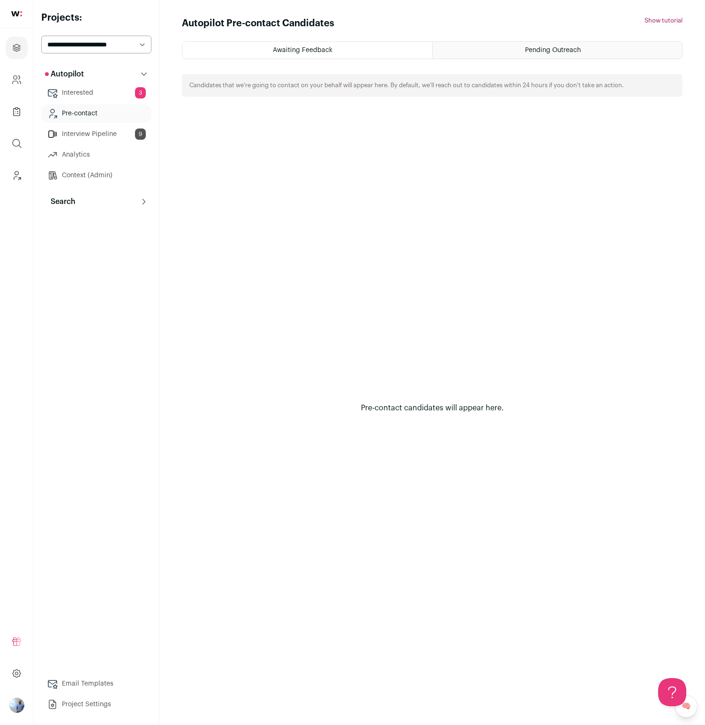
click at [62, 207] on button "Search" at bounding box center [96, 201] width 110 height 19
click at [80, 273] on link "Prospects" at bounding box center [96, 265] width 110 height 19
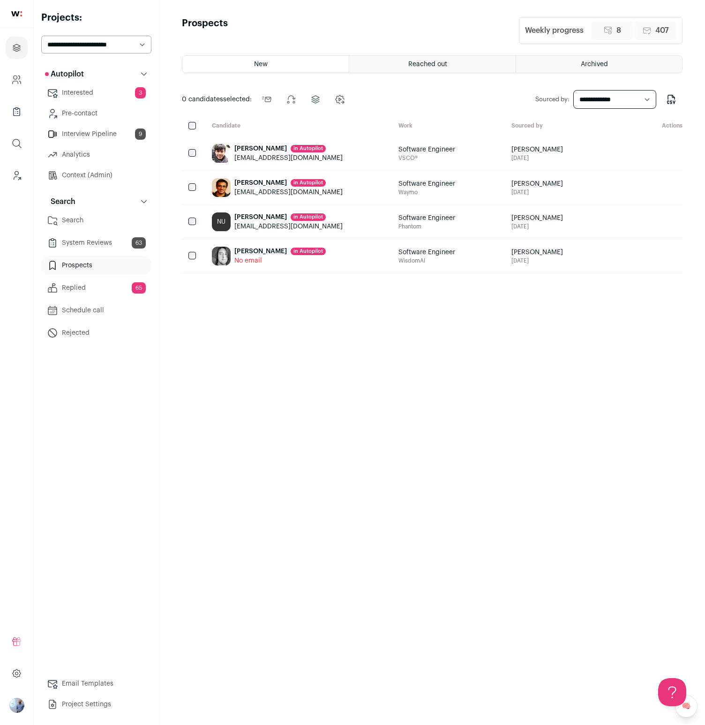
click at [439, 72] on ul "New Reached out Archived" at bounding box center [432, 64] width 501 height 18
click at [457, 62] on div "Reached out" at bounding box center [432, 64] width 166 height 17
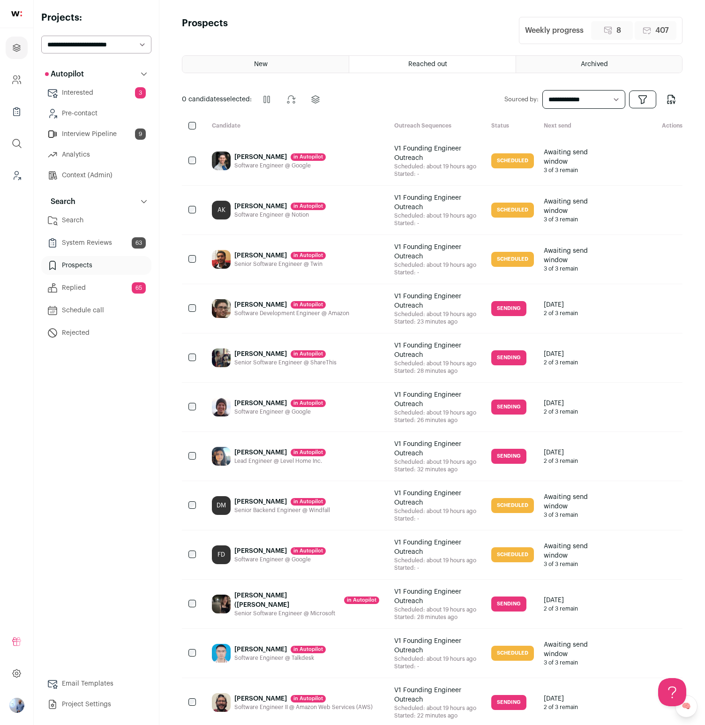
click at [560, 66] on div "Archived" at bounding box center [599, 64] width 166 height 17
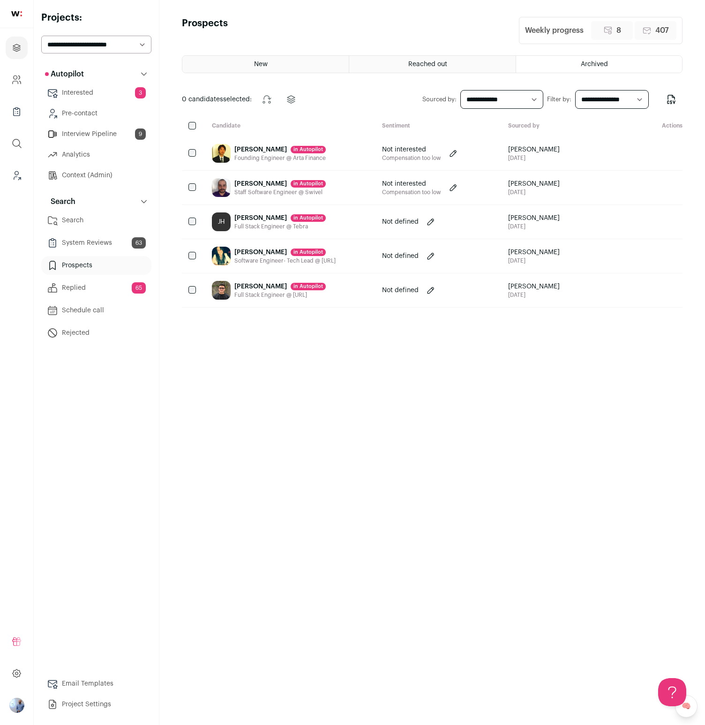
click at [311, 55] on ul "New Reached out Archived" at bounding box center [432, 64] width 501 height 18
click at [305, 67] on div "New" at bounding box center [265, 64] width 166 height 17
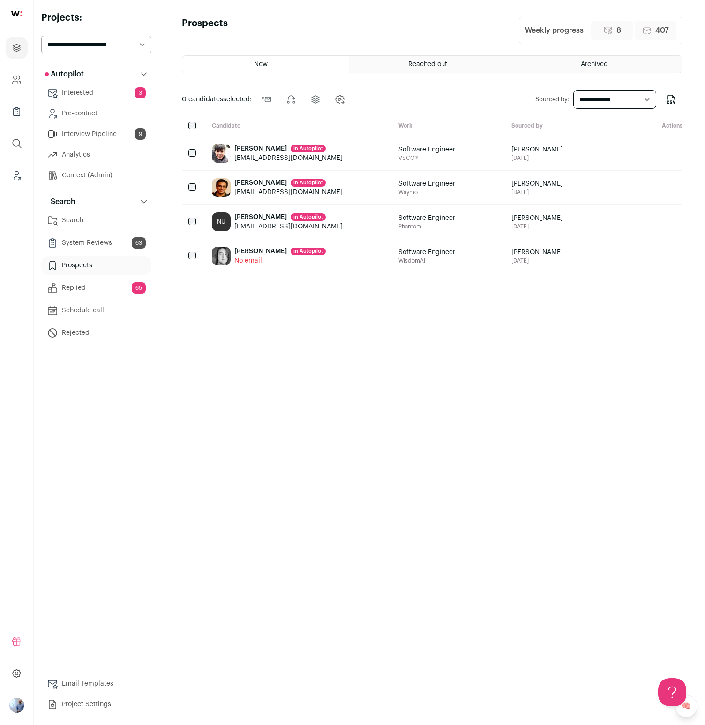
click at [121, 105] on link "Pre-contact" at bounding box center [96, 113] width 110 height 19
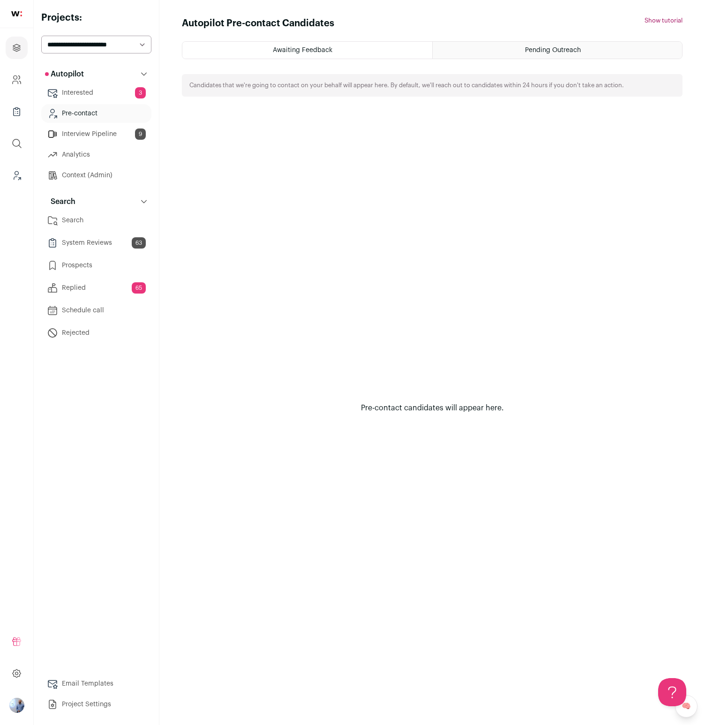
click at [109, 133] on link "Interview Pipeline 9" at bounding box center [96, 134] width 110 height 19
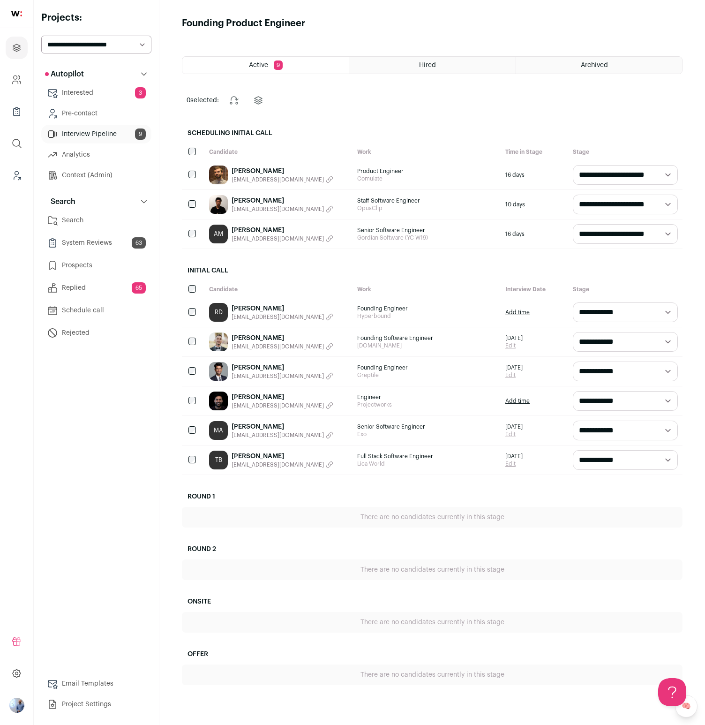
click at [108, 115] on link "Pre-contact" at bounding box center [96, 113] width 110 height 19
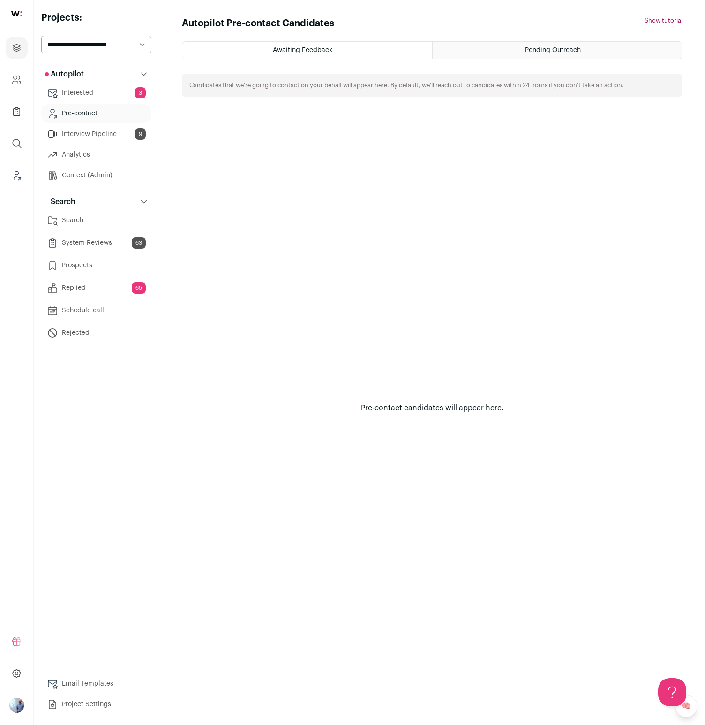
click at [98, 269] on link "Prospects" at bounding box center [96, 265] width 110 height 19
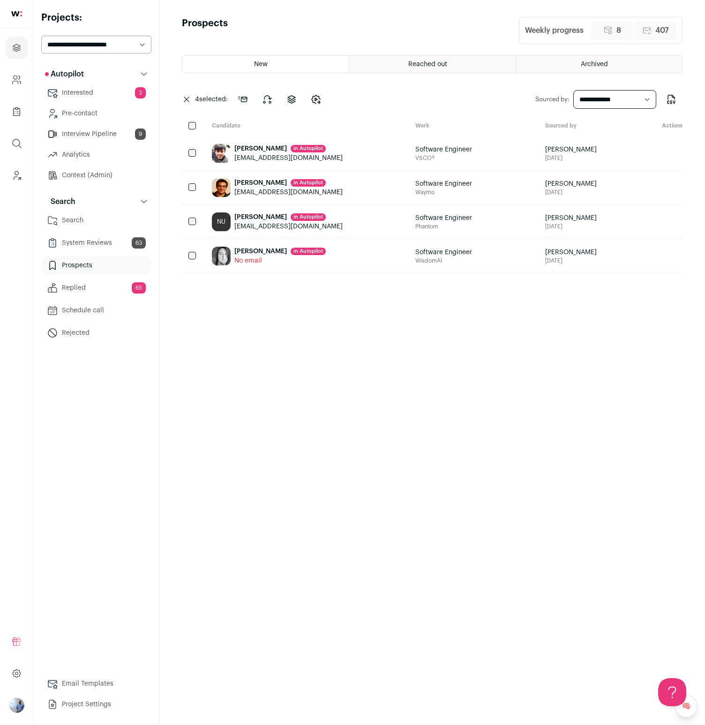
click at [341, 382] on div "New Reached out Archived 4 selected: Send outreach Change stage Change project" at bounding box center [432, 381] width 501 height 653
click at [260, 490] on div "New Reached out Archived 4 selected: Send outreach Change stage Change project" at bounding box center [432, 381] width 501 height 653
click at [531, 448] on div "New Reached out Archived 4 selected: Send outreach Change stage Change project" at bounding box center [432, 381] width 501 height 653
click at [191, 398] on div "New Reached out Archived 4 selected: Send outreach Change stage Change project" at bounding box center [432, 381] width 501 height 653
click at [103, 105] on link "Pre-contact" at bounding box center [96, 113] width 110 height 19
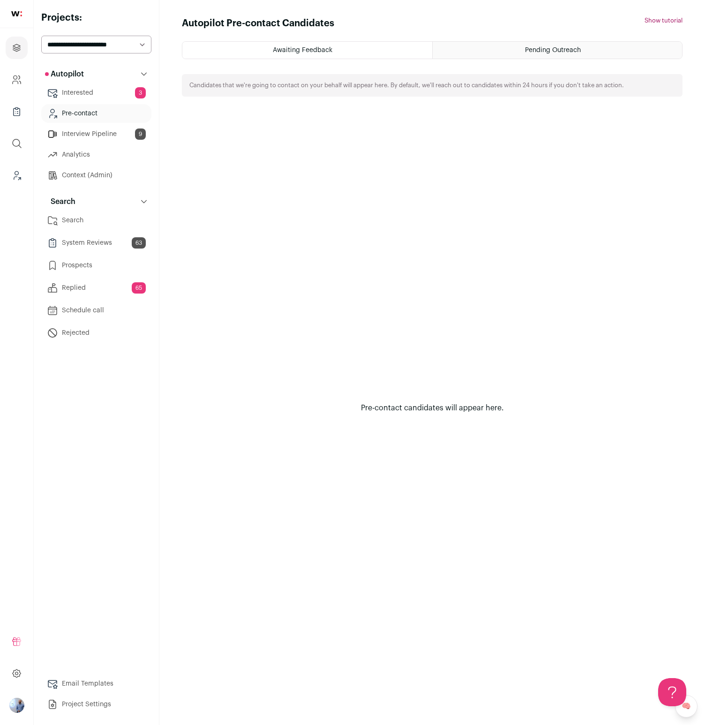
click at [544, 62] on div "Awaiting Feedback Pending Outreach Candidates that we're going to contact on yo…" at bounding box center [432, 374] width 501 height 667
click at [545, 47] on span "Pending Outreach" at bounding box center [553, 50] width 56 height 7
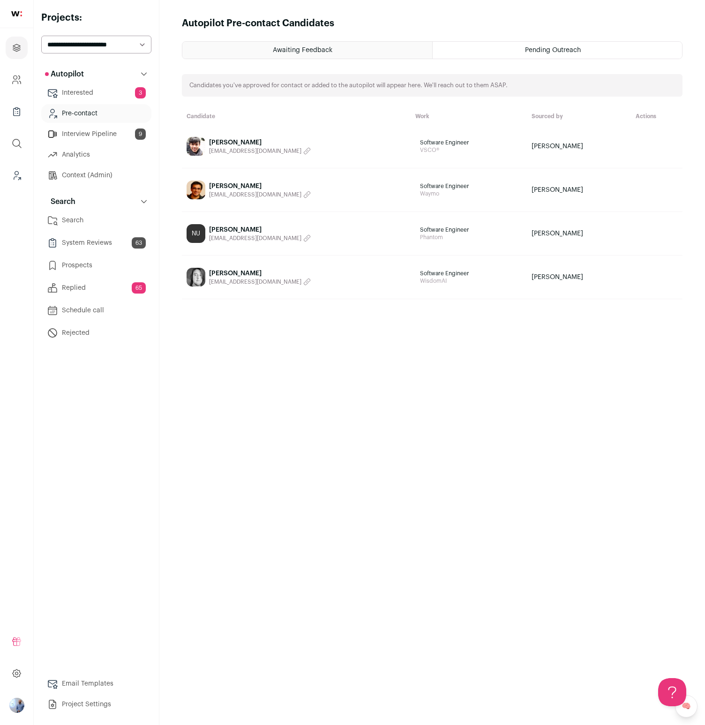
click at [338, 44] on div "Awaiting Feedback" at bounding box center [307, 50] width 250 height 17
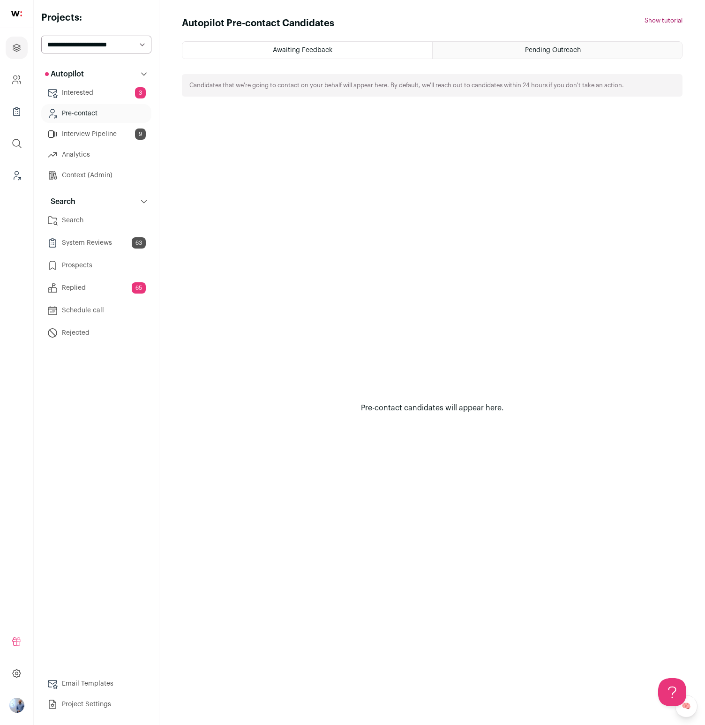
click at [305, 337] on div "Pre-contact candidates will appear here." at bounding box center [432, 408] width 501 height 600
click at [384, 264] on div "Pre-contact candidates will appear here." at bounding box center [432, 408] width 501 height 600
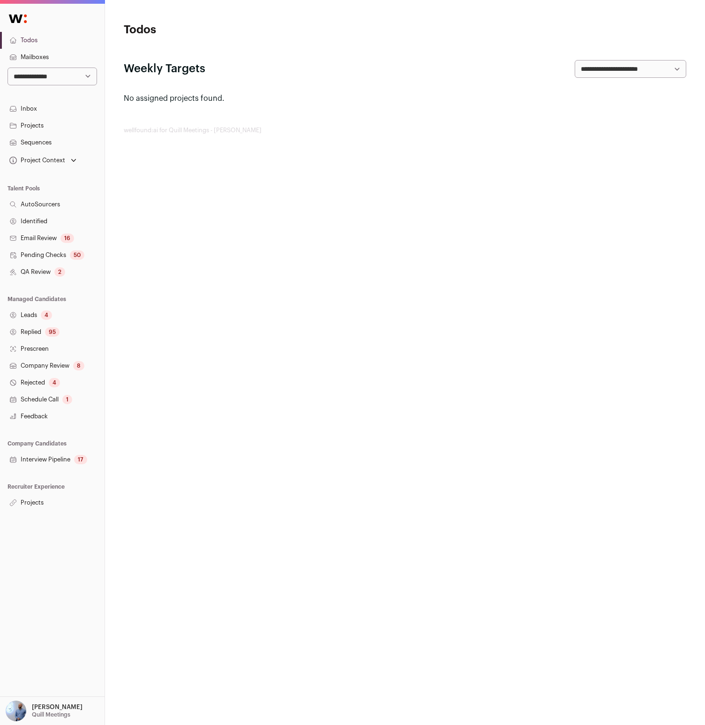
click at [71, 71] on select "**********" at bounding box center [53, 77] width 90 height 18
select select "*****"
click at [8, 68] on select "**********" at bounding box center [53, 77] width 90 height 18
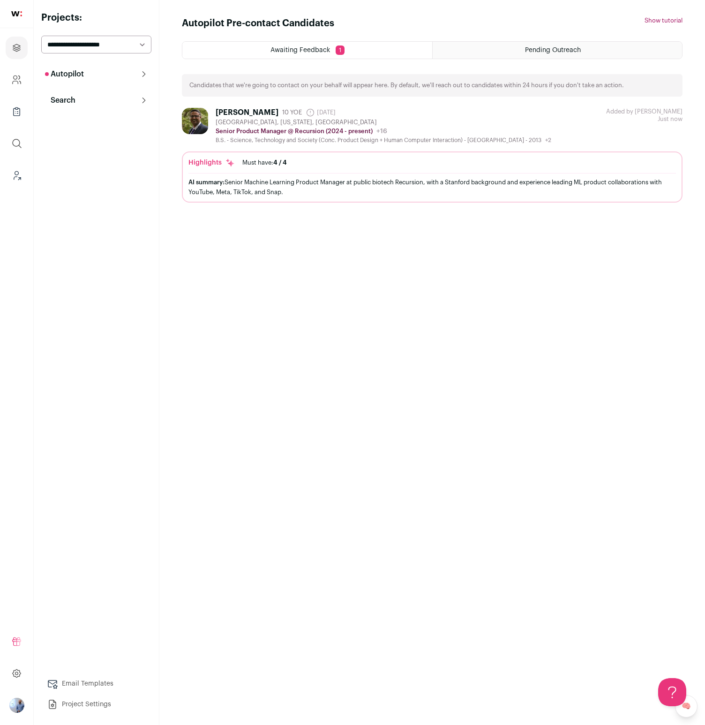
click at [81, 66] on button "Autopilot" at bounding box center [96, 74] width 110 height 19
click at [69, 190] on div "Autopilot Autopilot Interested Pre-contact 1 Interview Pipeline Analytics Conte…" at bounding box center [96, 138] width 110 height 146
click at [69, 198] on p "Search" at bounding box center [60, 201] width 30 height 11
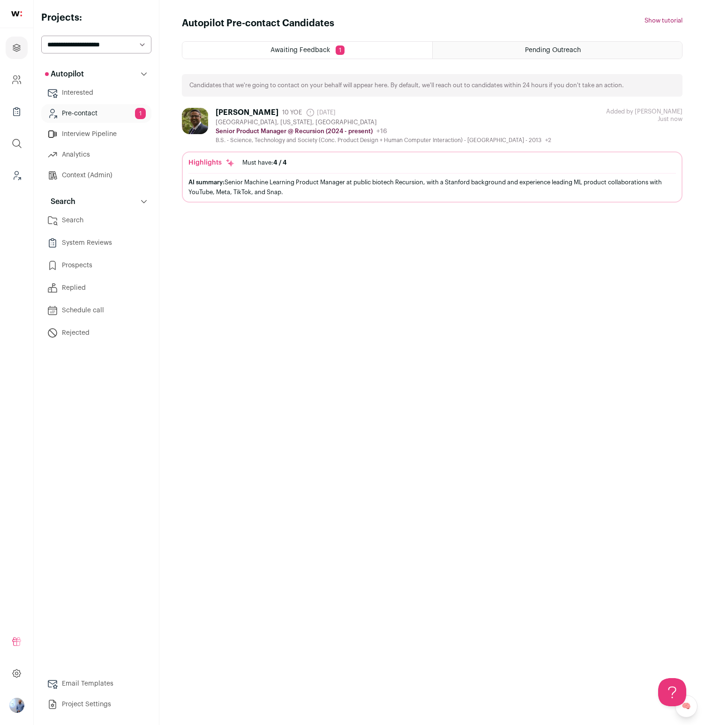
click at [100, 210] on button "Search" at bounding box center [96, 201] width 110 height 19
click at [98, 203] on button "Search" at bounding box center [96, 201] width 110 height 19
click at [86, 263] on link "Prospects" at bounding box center [96, 265] width 110 height 19
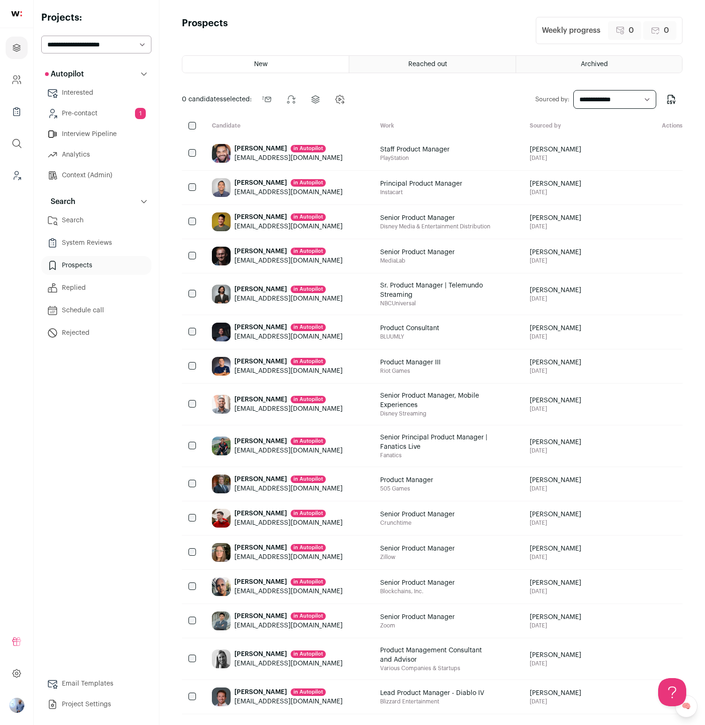
click at [72, 224] on link "Search" at bounding box center [96, 220] width 110 height 19
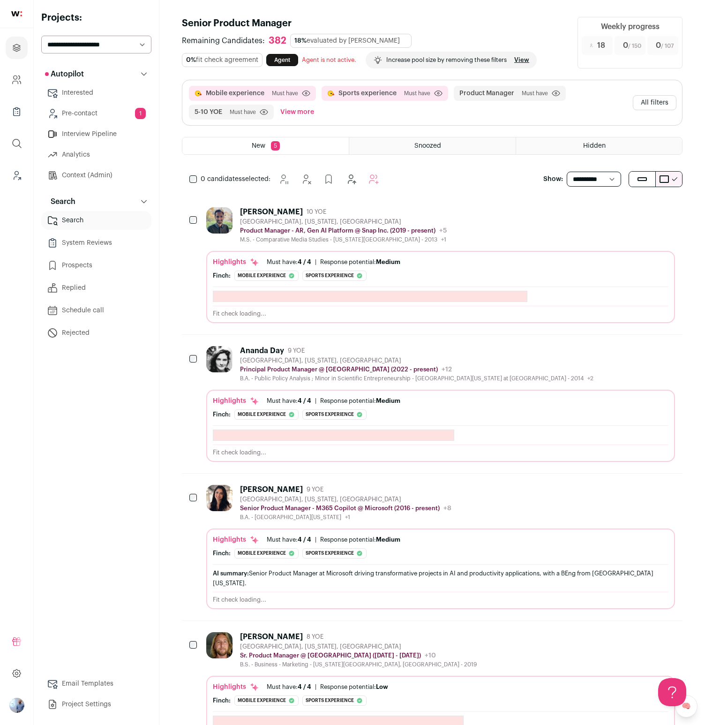
click at [98, 109] on link "Pre-contact 1" at bounding box center [96, 113] width 110 height 19
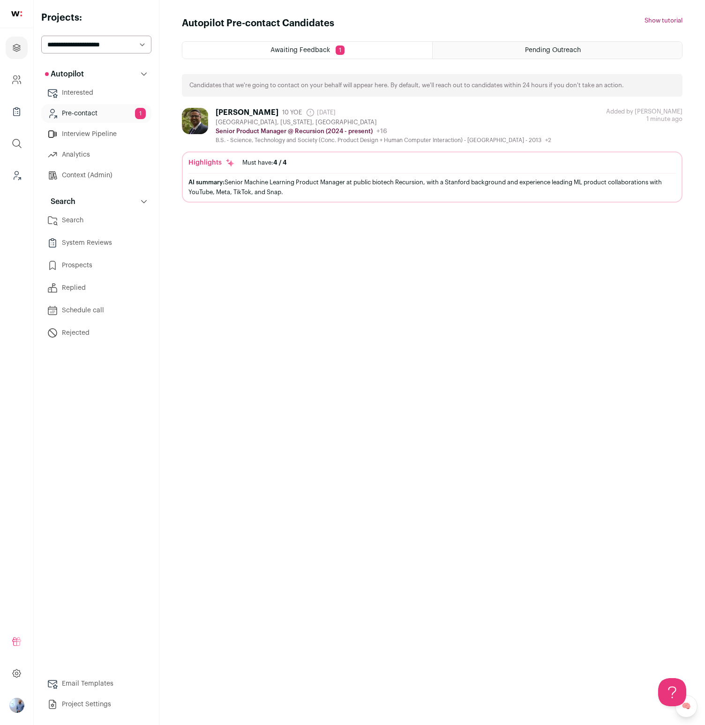
click at [665, 17] on button "Show tutorial" at bounding box center [664, 21] width 38 height 8
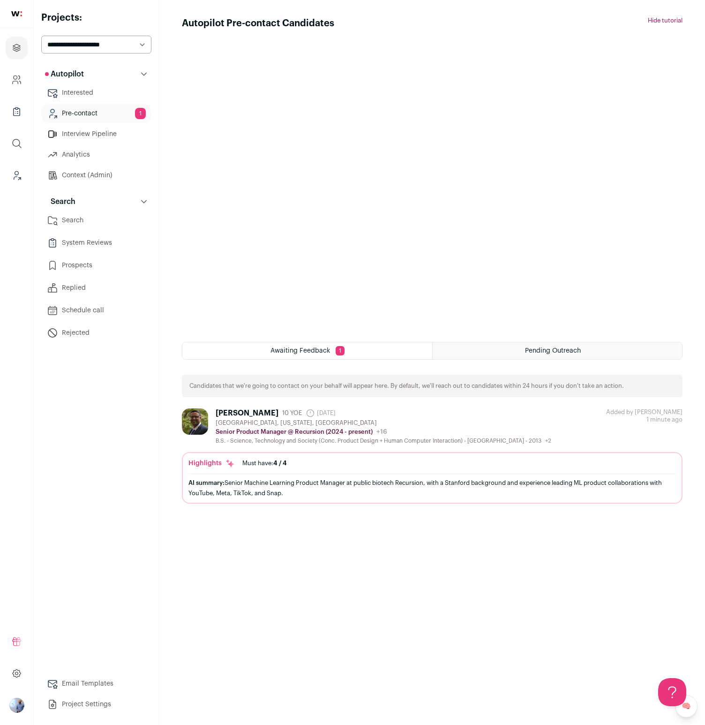
click at [665, 17] on button "Hide tutorial" at bounding box center [665, 21] width 35 height 8
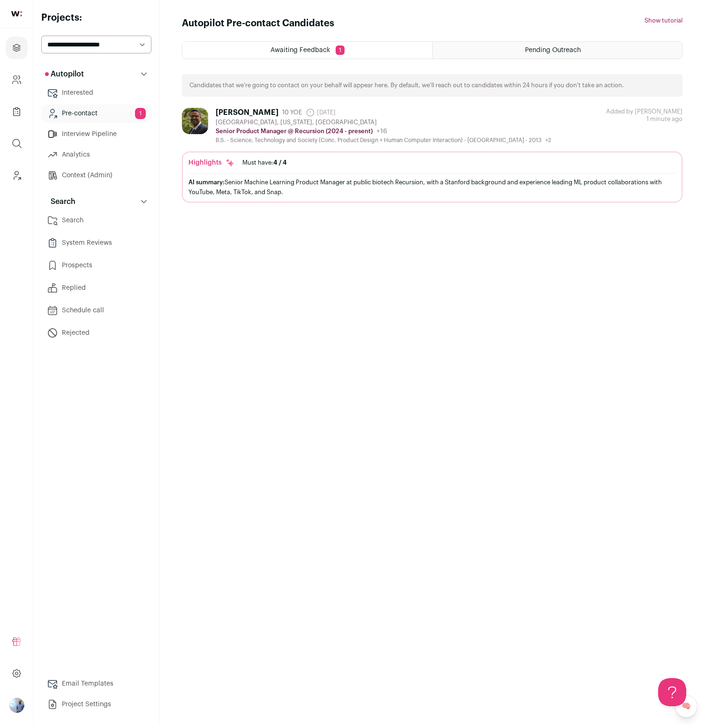
click at [62, 220] on link "Search" at bounding box center [96, 220] width 110 height 19
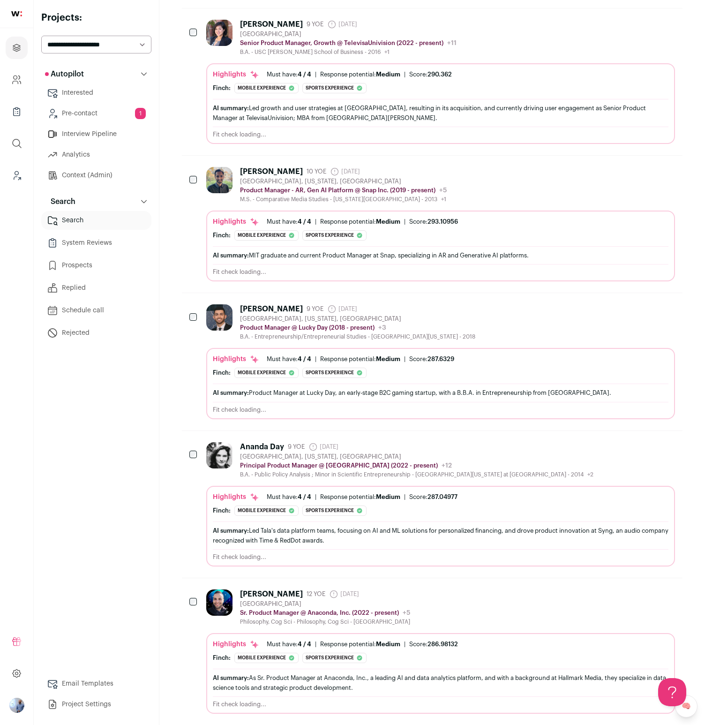
scroll to position [880, 0]
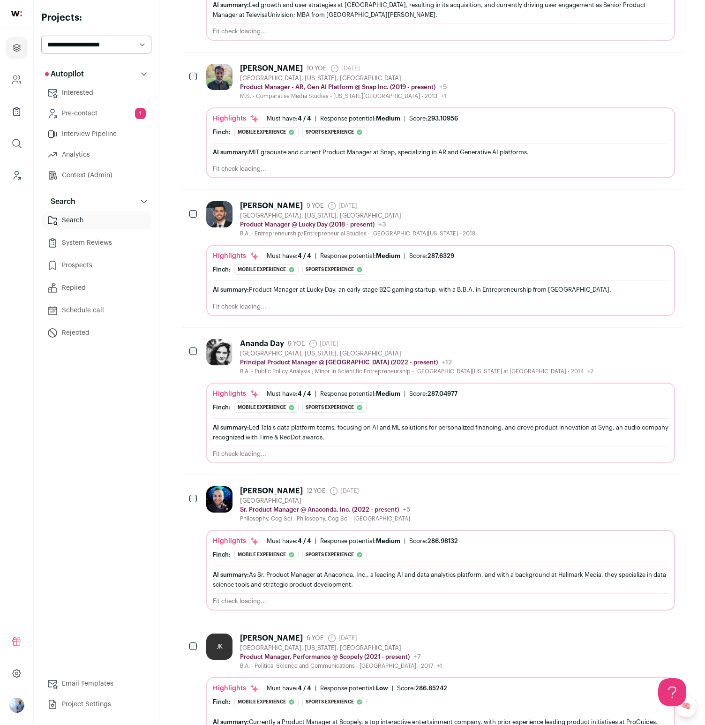
click at [67, 246] on link "System Reviews" at bounding box center [96, 243] width 110 height 19
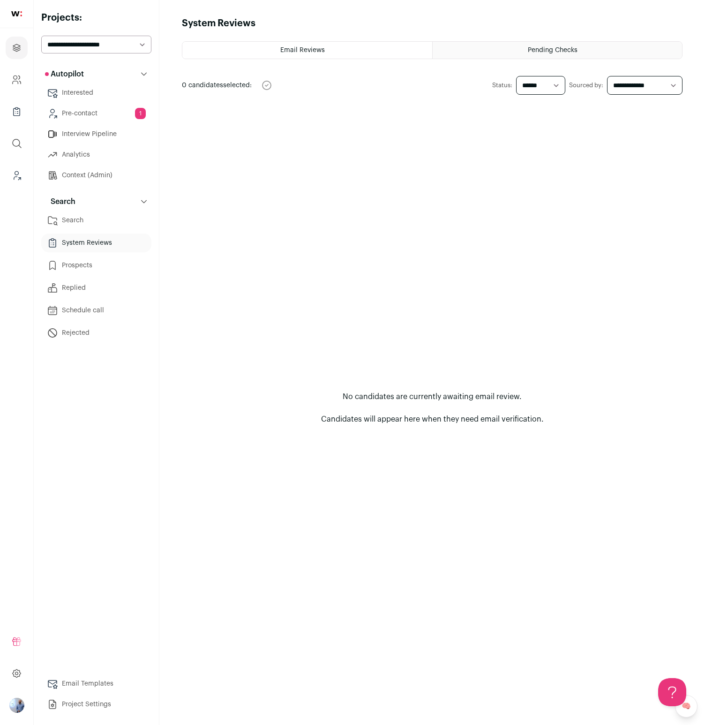
click at [72, 269] on html "Projects Company and ATS Settings Company Lists (Experimental) Global Search Le…" at bounding box center [352, 362] width 705 height 725
click at [98, 266] on link "Prospects" at bounding box center [96, 265] width 110 height 19
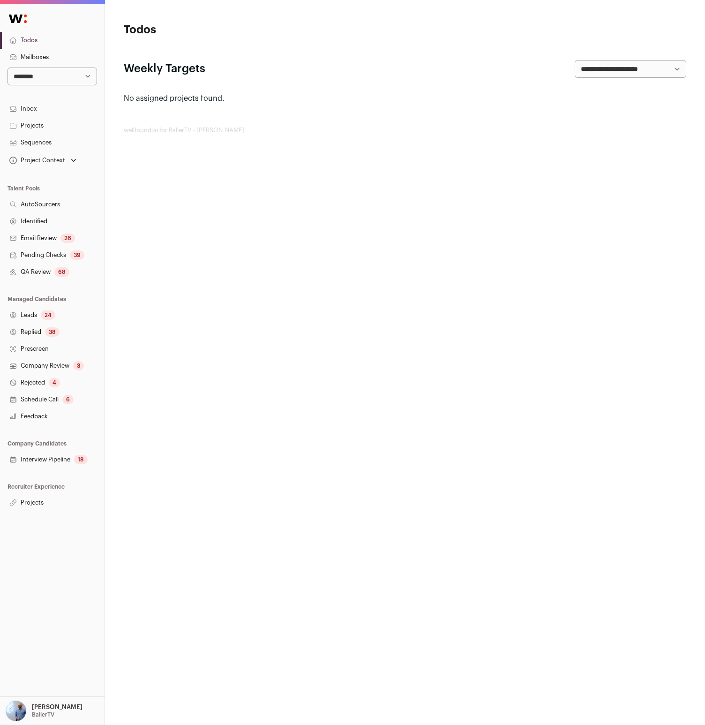
click at [11, 497] on link "Projects" at bounding box center [52, 502] width 105 height 17
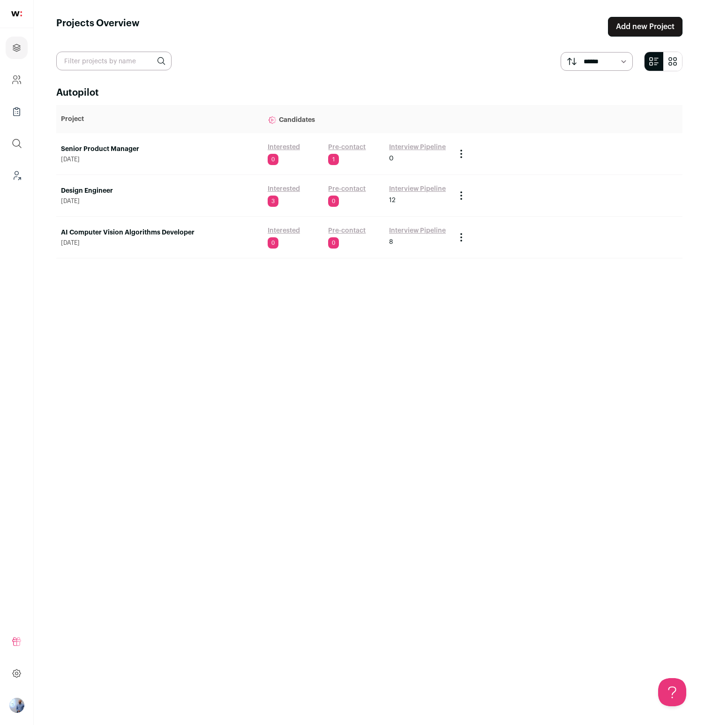
click at [90, 151] on link "Senior Product Manager" at bounding box center [159, 148] width 197 height 9
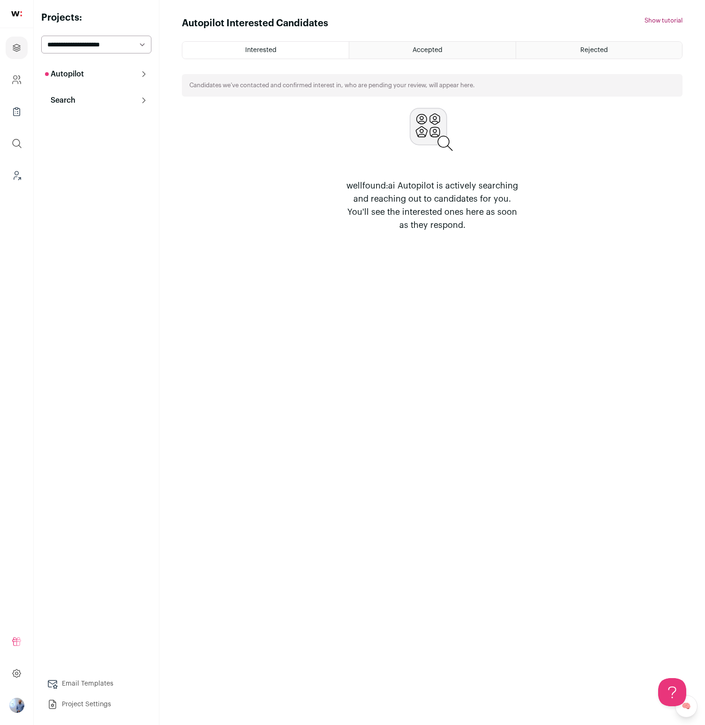
click at [110, 102] on button "Search" at bounding box center [96, 100] width 110 height 19
click at [627, 221] on div "wellfound:ai Autopilot is actively searching and reaching out to candidates for…" at bounding box center [432, 170] width 501 height 124
click at [456, 399] on div "Autopilot Interested Candidates Hide tutorial Show tutorial Interested Accepted…" at bounding box center [432, 362] width 501 height 691
click at [58, 81] on button "Autopilot" at bounding box center [96, 74] width 110 height 19
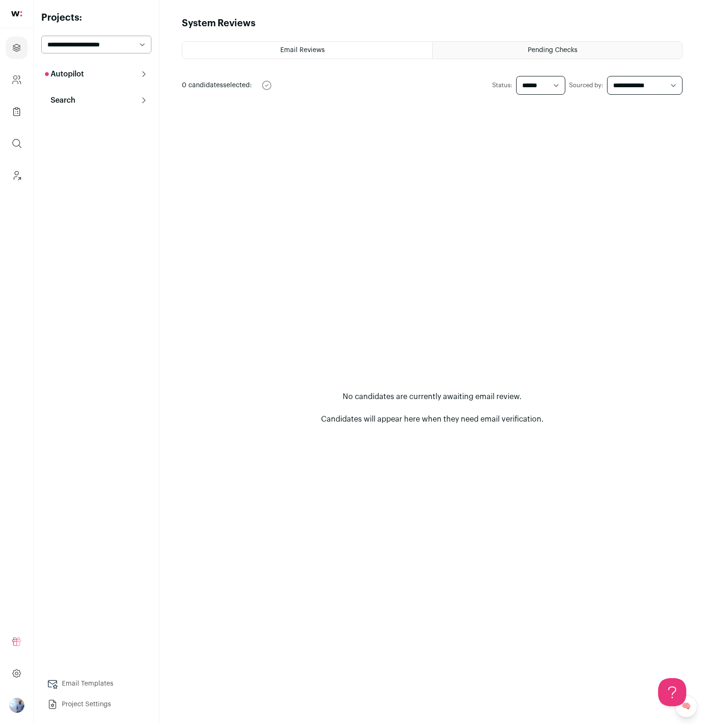
click at [106, 59] on div "**********" at bounding box center [96, 362] width 110 height 703
click at [97, 67] on button "Autopilot" at bounding box center [96, 74] width 110 height 19
click at [104, 114] on link "Pre-contact 1" at bounding box center [96, 113] width 110 height 19
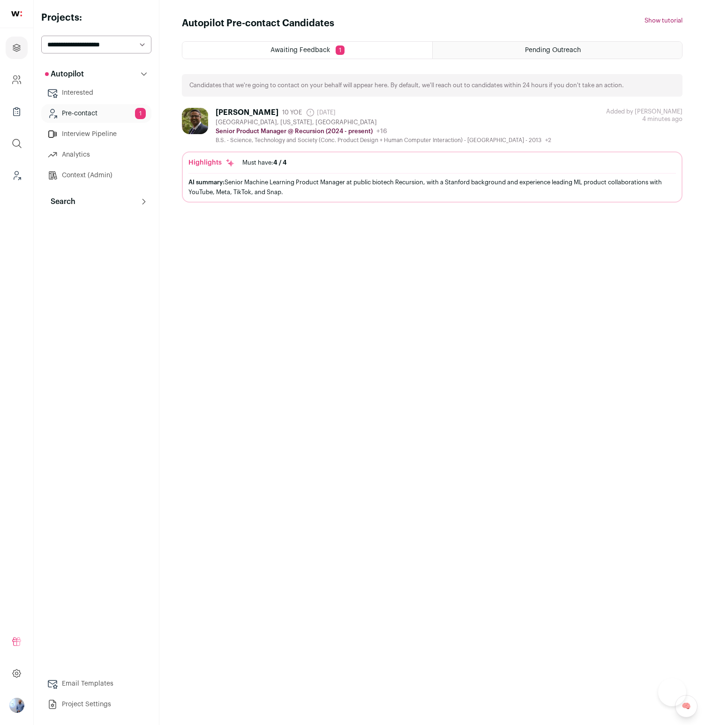
click at [89, 204] on html "Projects Company and ATS Settings Company Lists (Experimental) Global Search Le…" at bounding box center [352, 362] width 705 height 725
click at [98, 214] on div "Autopilot Autopilot Interested Pre-contact 1 Interview Pipeline Analytics Conte…" at bounding box center [96, 389] width 110 height 649
click at [98, 204] on button "Search" at bounding box center [96, 201] width 110 height 19
click at [138, 265] on link "Prospects" at bounding box center [96, 265] width 110 height 19
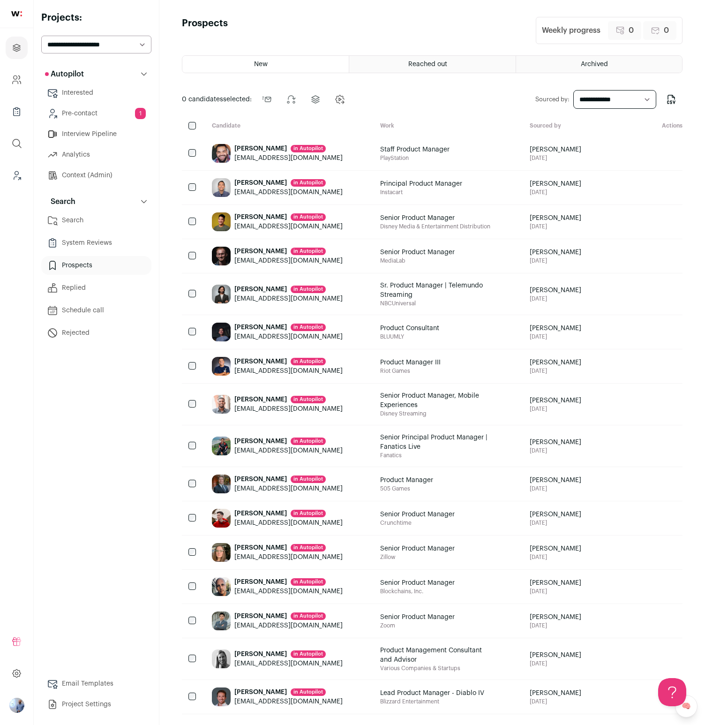
click at [102, 112] on link "Pre-contact 1" at bounding box center [96, 113] width 110 height 19
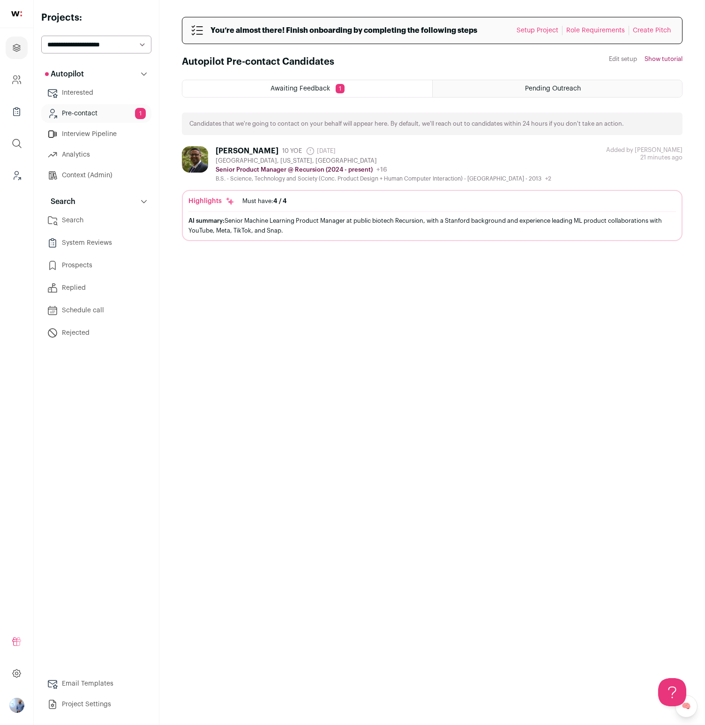
click at [652, 30] on link "Create Pitch" at bounding box center [652, 30] width 38 height 7
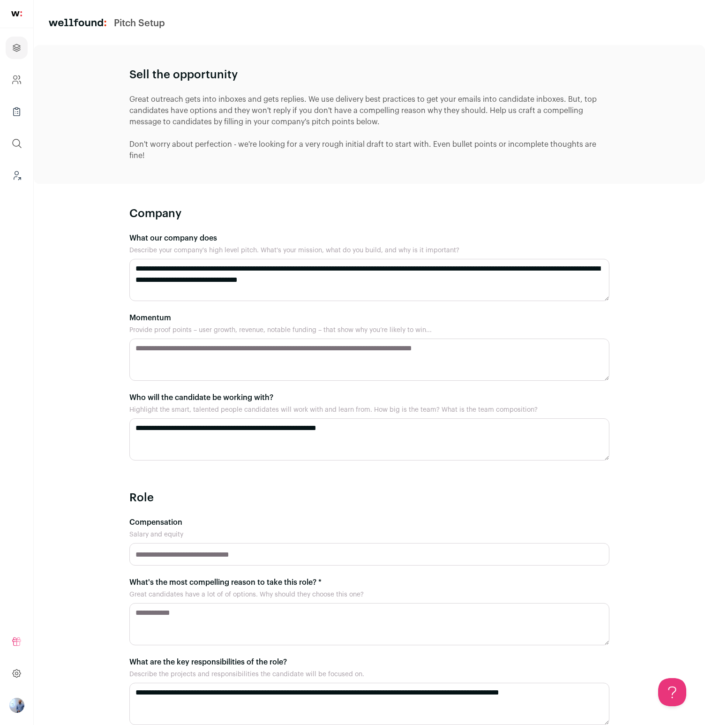
scroll to position [145, 0]
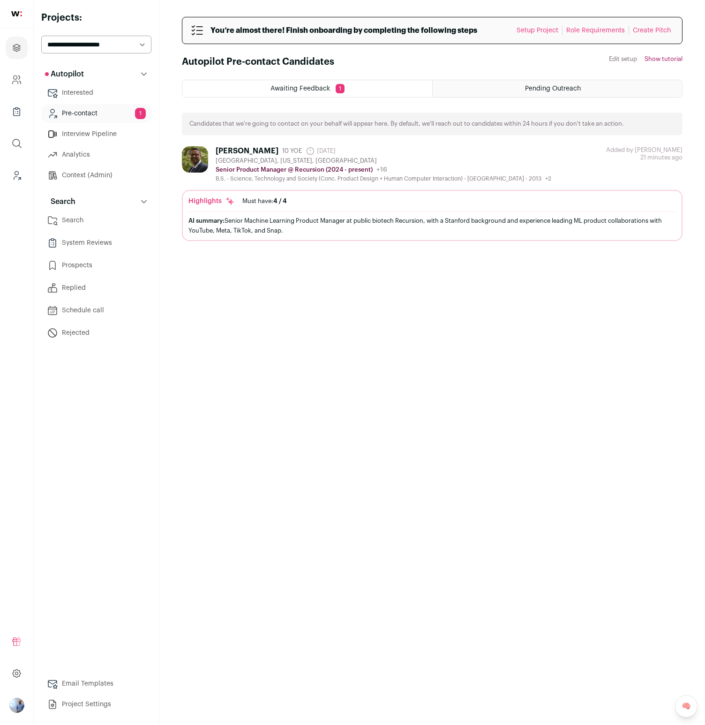
click at [666, 62] on button "Show tutorial" at bounding box center [664, 59] width 38 height 8
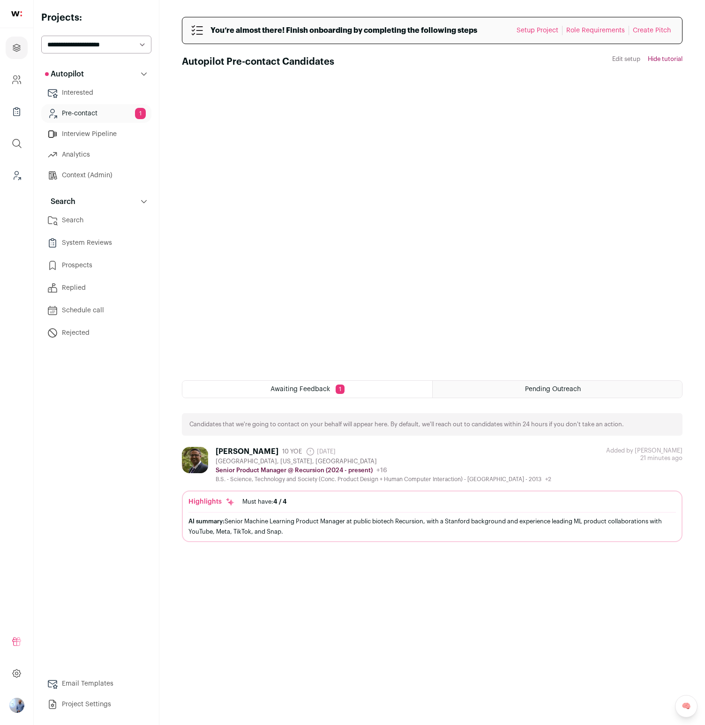
click at [2, 182] on ul "Projects Company and ATS Settings Company Lists (Experimental) Global Search Le…" at bounding box center [16, 111] width 33 height 167
click at [18, 178] on icon "Leads (Backoffice)" at bounding box center [16, 175] width 11 height 11
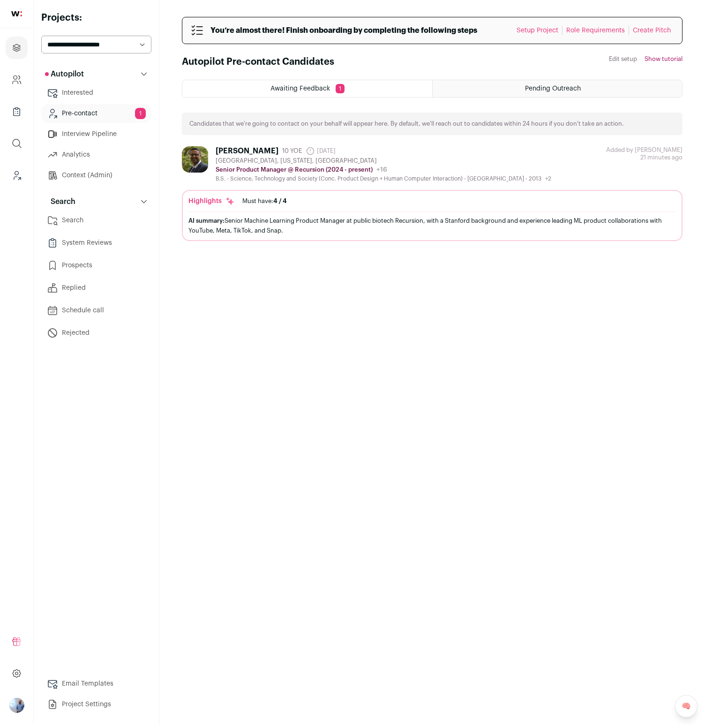
click at [94, 273] on link "Prospects" at bounding box center [96, 265] width 110 height 19
